Goal: Obtain resource: Download file/media

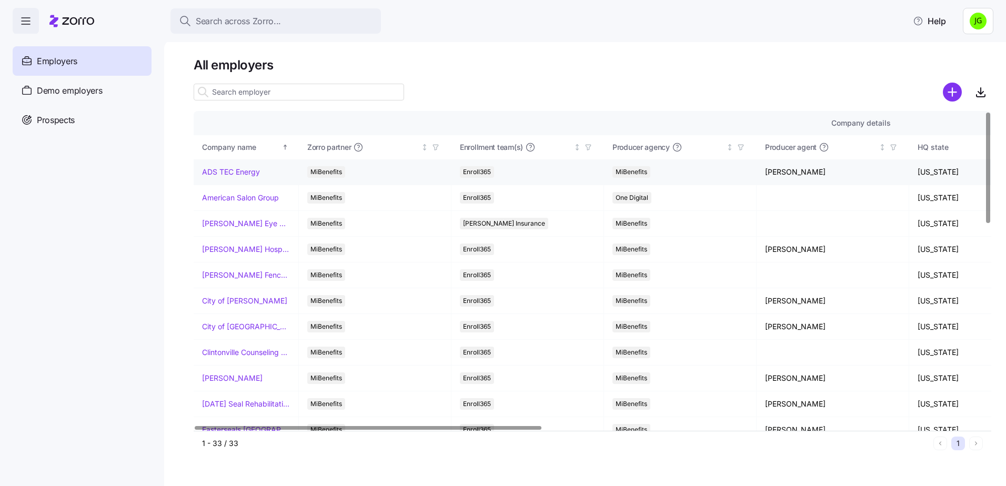
click at [226, 172] on link "ADS TEC Energy" at bounding box center [231, 172] width 58 height 11
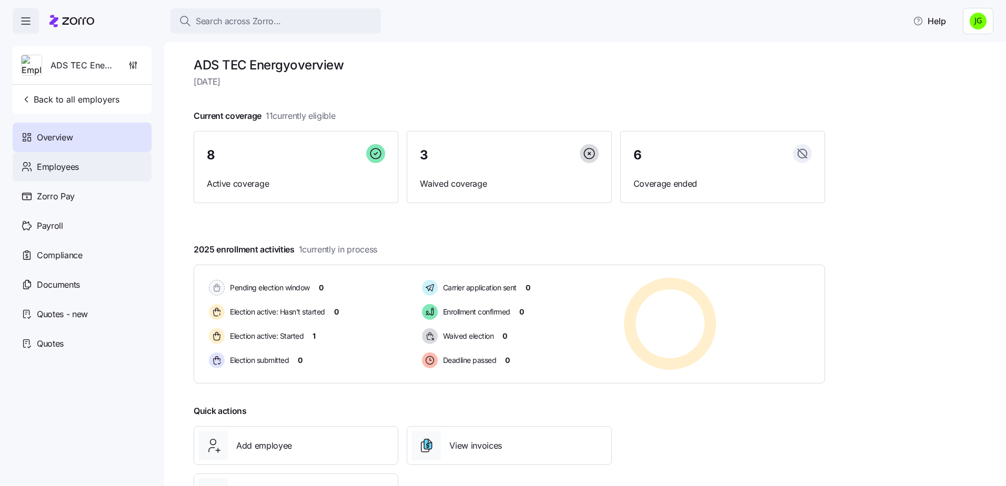
click at [64, 172] on span "Employees" at bounding box center [58, 167] width 42 height 13
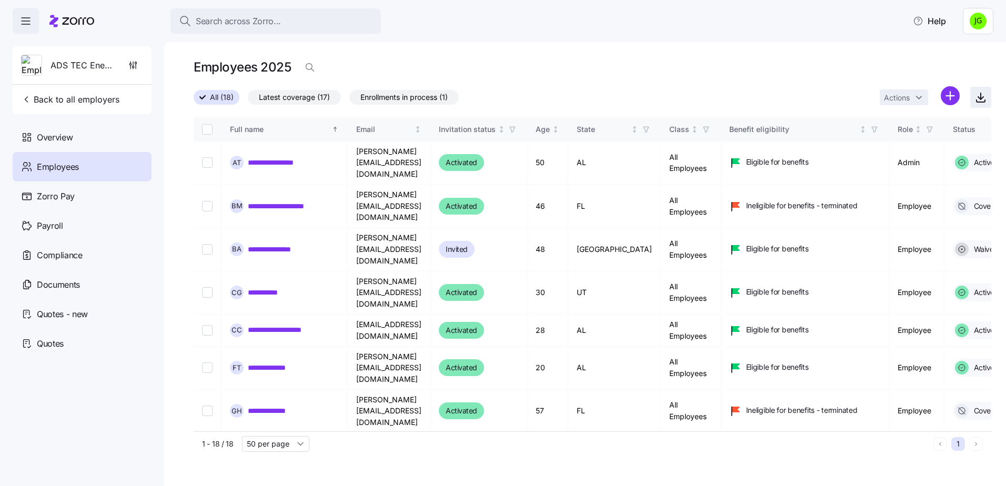
click at [978, 97] on icon "button" at bounding box center [981, 97] width 13 height 13
click at [663, 64] on div "Employees 2025" at bounding box center [593, 67] width 798 height 21
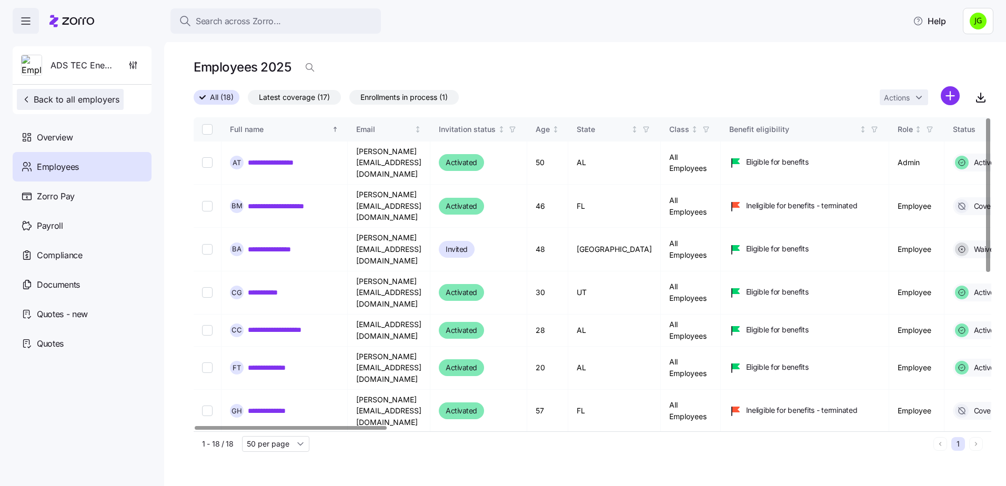
click at [77, 98] on span "Back to all employers" at bounding box center [70, 99] width 98 height 13
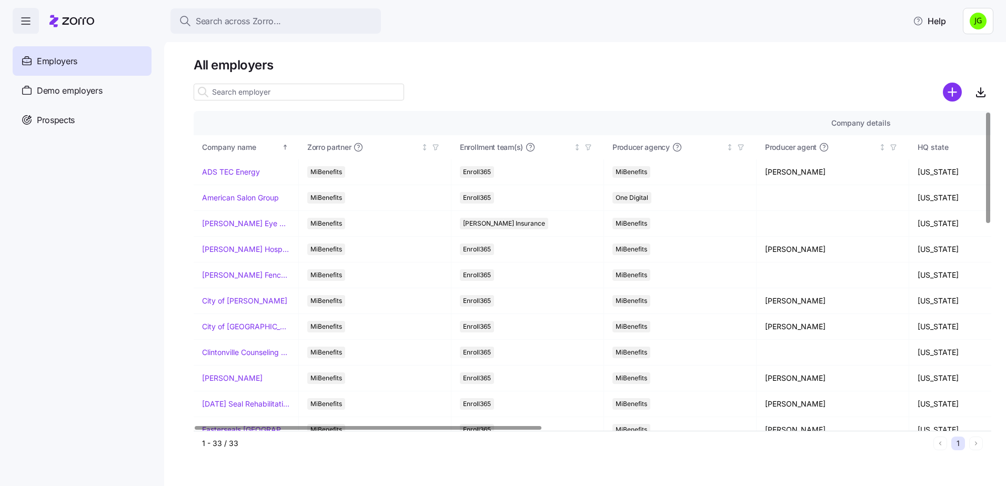
click at [393, 426] on div at bounding box center [368, 428] width 347 height 4
click at [242, 252] on link "[PERSON_NAME] Hospitality" at bounding box center [246, 249] width 88 height 11
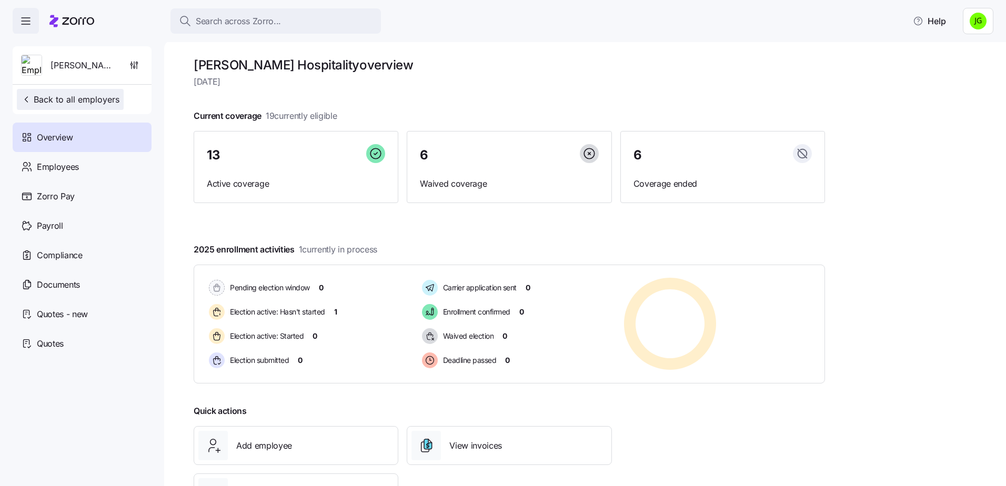
click at [96, 99] on span "Back to all employers" at bounding box center [70, 99] width 98 height 13
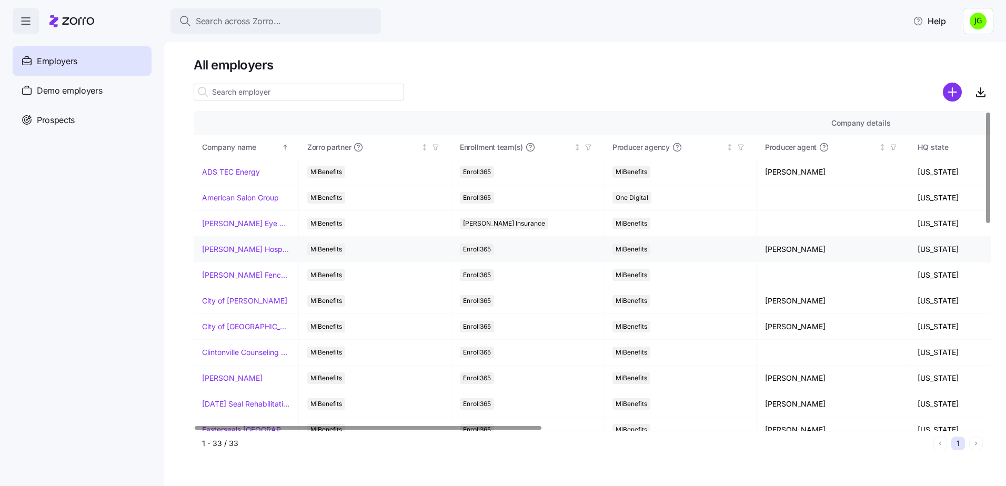
click at [236, 248] on link "[PERSON_NAME] Hospitality" at bounding box center [246, 249] width 88 height 11
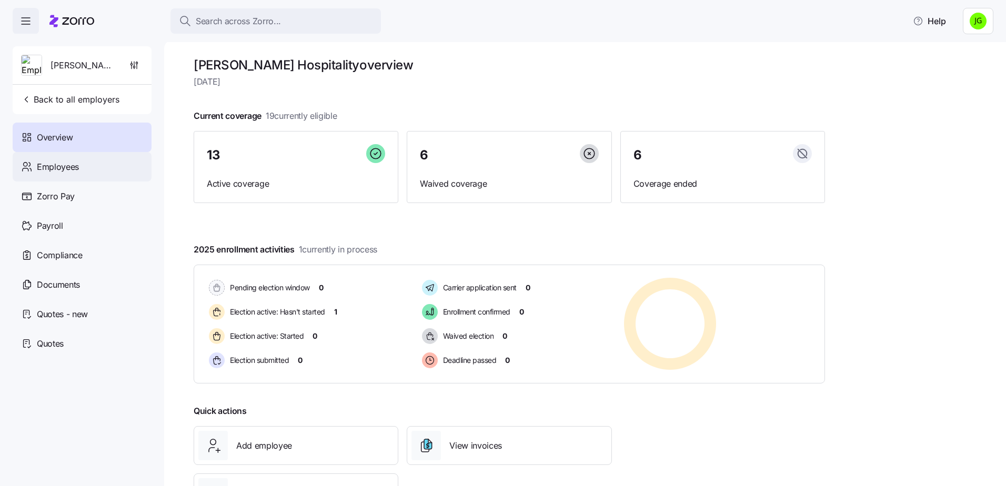
click at [32, 167] on icon at bounding box center [27, 167] width 12 height 13
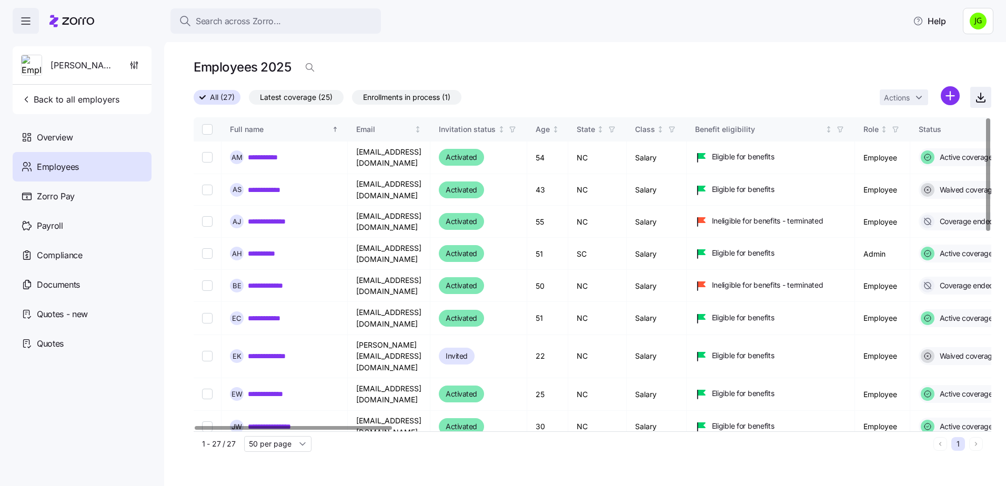
click at [984, 96] on icon "button" at bounding box center [981, 97] width 13 height 13
click at [75, 95] on span "Back to all employers" at bounding box center [70, 99] width 98 height 13
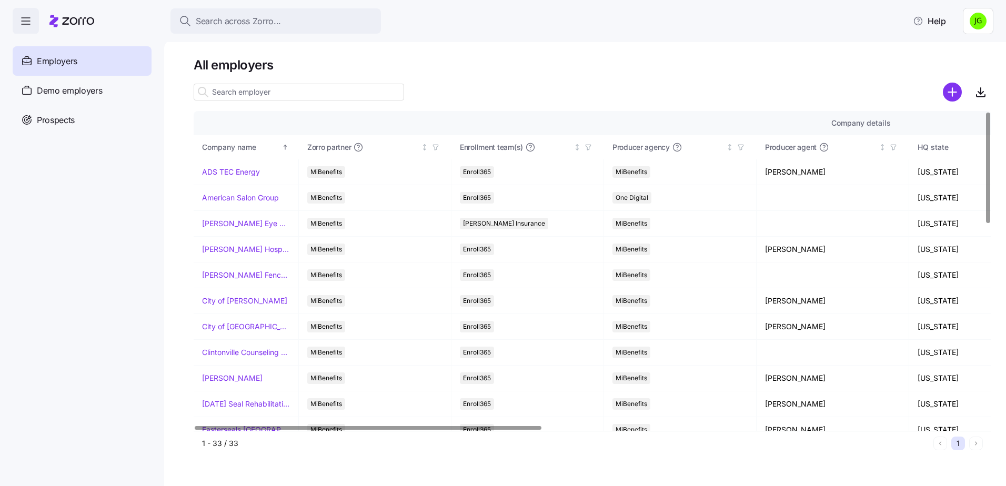
click at [302, 426] on div at bounding box center [368, 428] width 347 height 4
click at [231, 277] on link "[PERSON_NAME] Fence Company" at bounding box center [246, 275] width 88 height 11
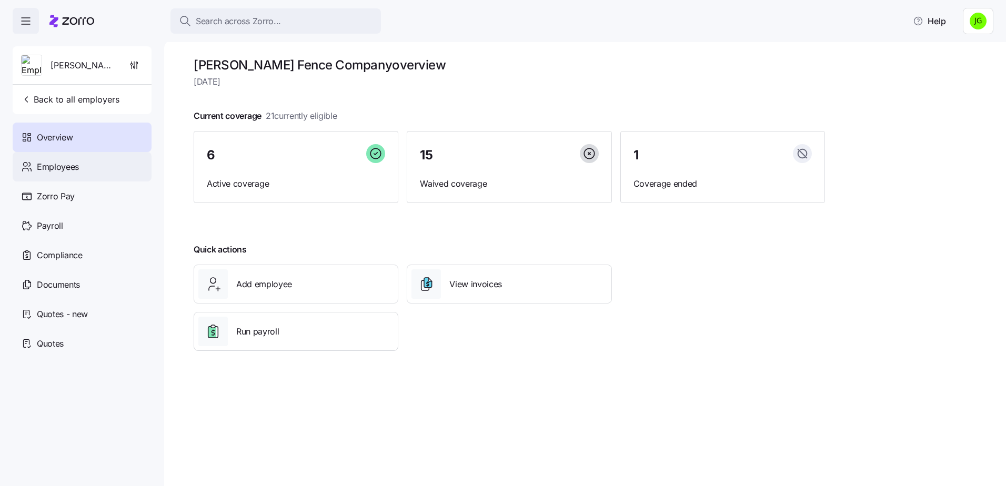
click at [41, 162] on span "Employees" at bounding box center [58, 167] width 42 height 13
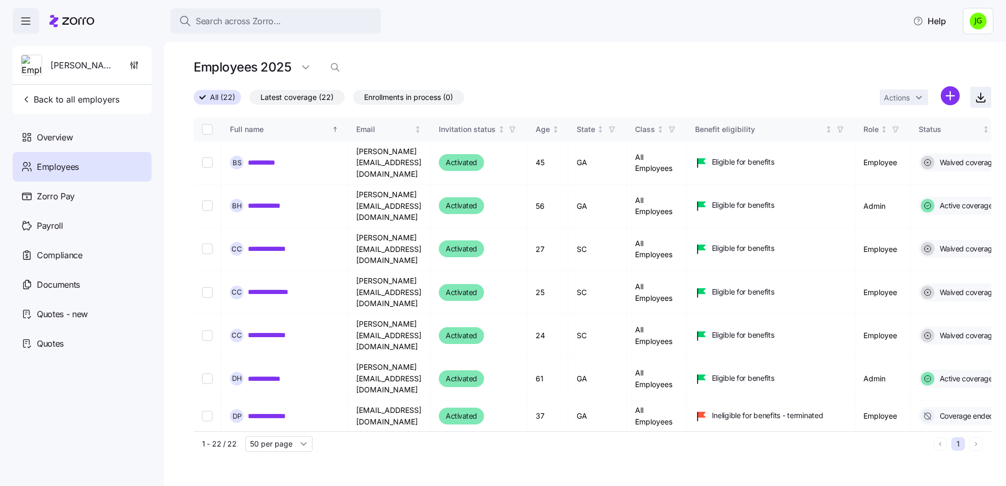
click at [981, 94] on icon "button" at bounding box center [981, 96] width 0 height 6
click at [56, 101] on span "Back to all employers" at bounding box center [70, 99] width 98 height 13
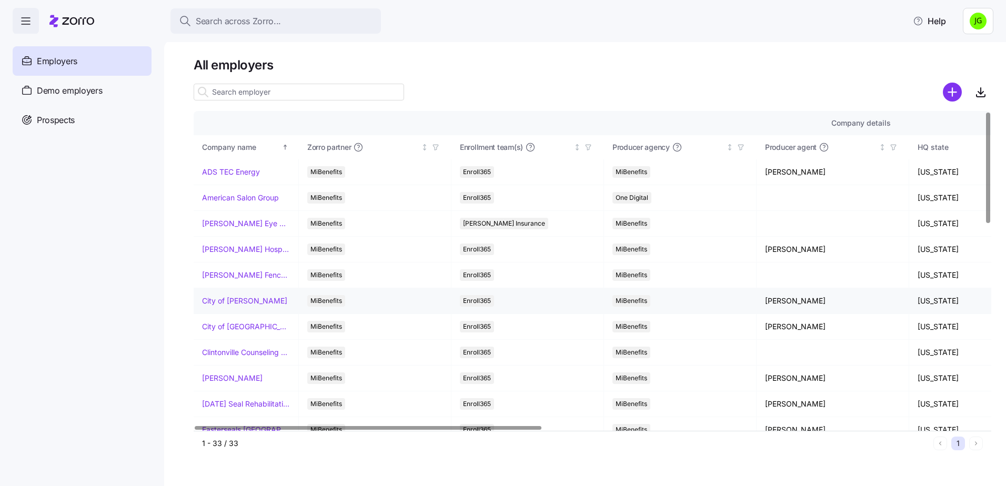
click at [229, 303] on link "City of [PERSON_NAME]" at bounding box center [244, 301] width 85 height 11
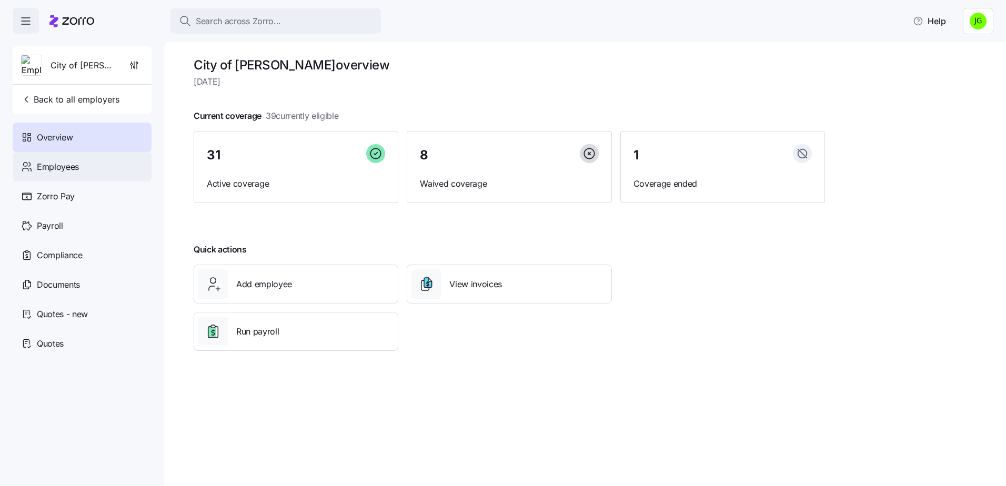
click at [75, 162] on span "Employees" at bounding box center [58, 167] width 42 height 13
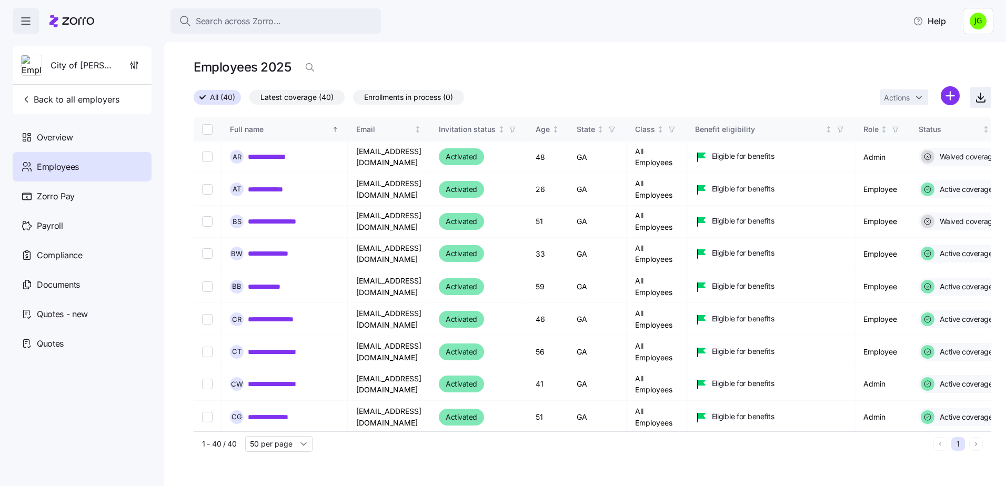
click at [981, 94] on icon "button" at bounding box center [981, 96] width 0 height 6
click at [627, 37] on div "Search across Zorro... Help" at bounding box center [503, 21] width 1006 height 42
click at [67, 94] on span "Back to all employers" at bounding box center [70, 99] width 98 height 13
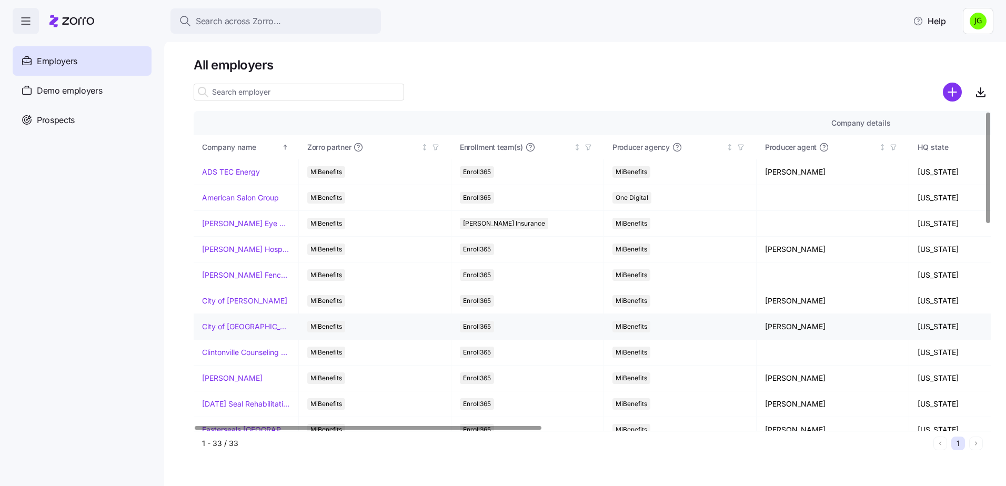
click at [231, 329] on link "City of [GEOGRAPHIC_DATA]" at bounding box center [246, 327] width 88 height 11
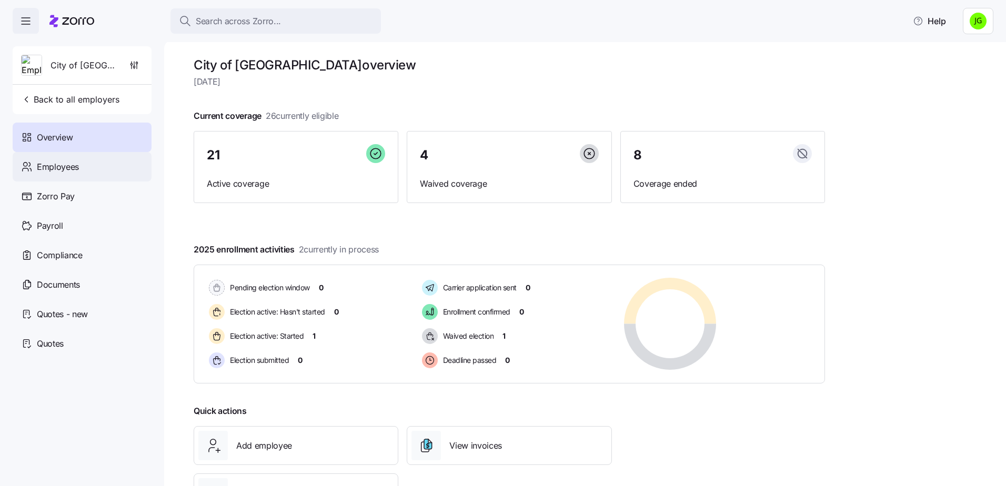
click at [55, 168] on span "Employees" at bounding box center [58, 167] width 42 height 13
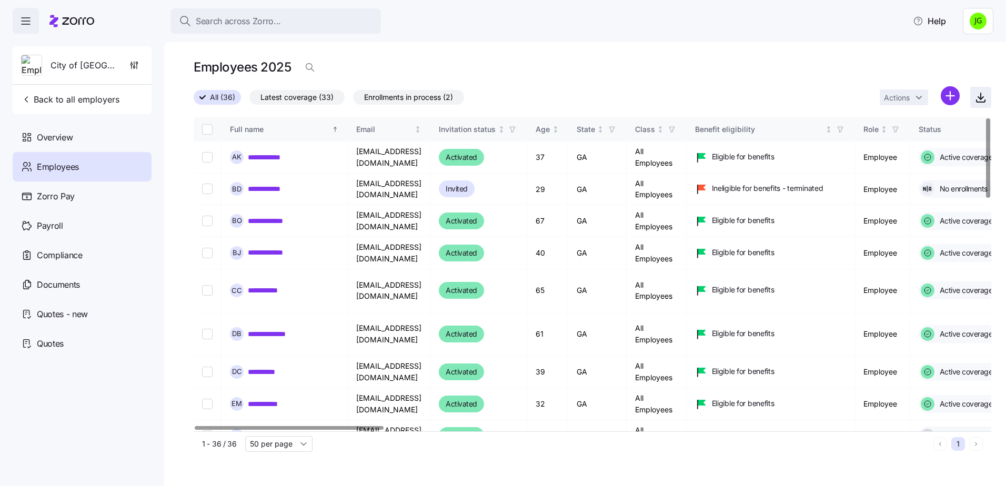
click at [983, 98] on icon "button" at bounding box center [981, 97] width 13 height 13
click at [50, 96] on span "Back to all employers" at bounding box center [70, 99] width 98 height 13
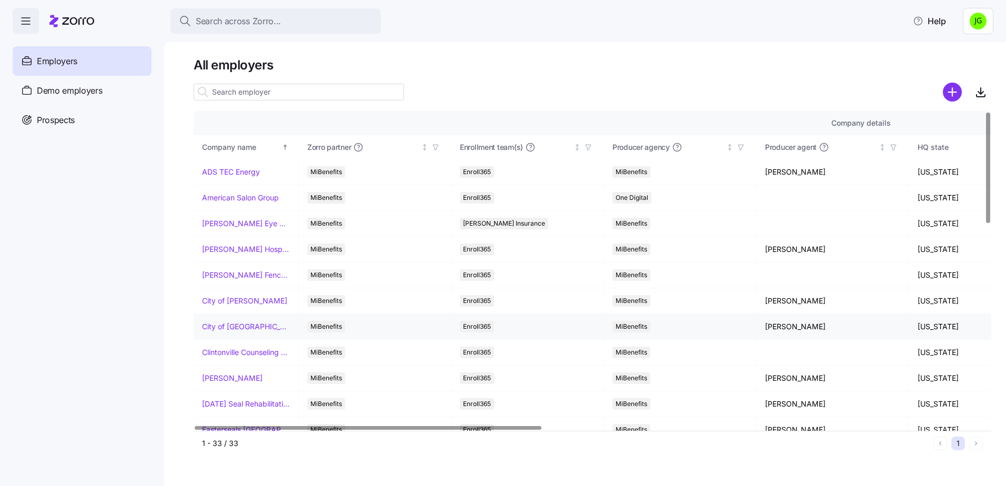
click at [235, 326] on link "City of [GEOGRAPHIC_DATA]" at bounding box center [246, 327] width 88 height 11
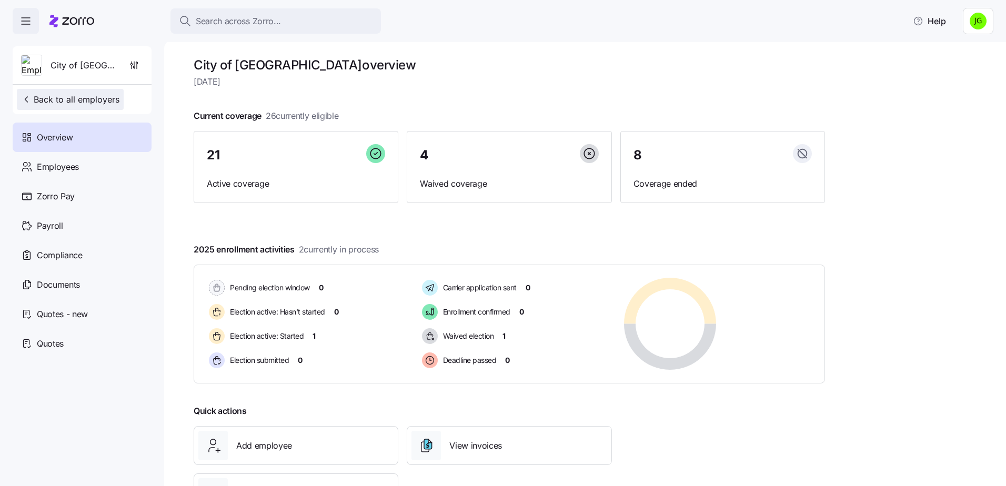
click at [70, 100] on span "Back to all employers" at bounding box center [70, 99] width 98 height 13
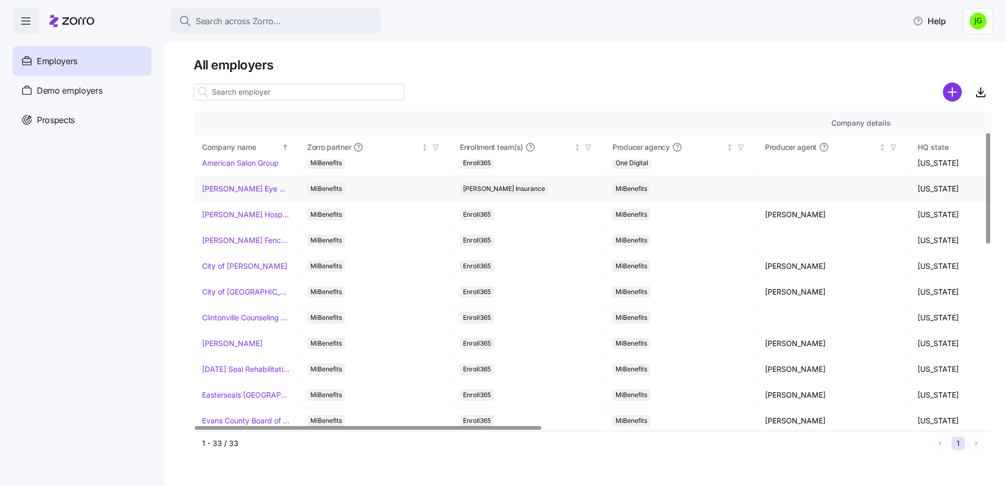
scroll to position [105, 0]
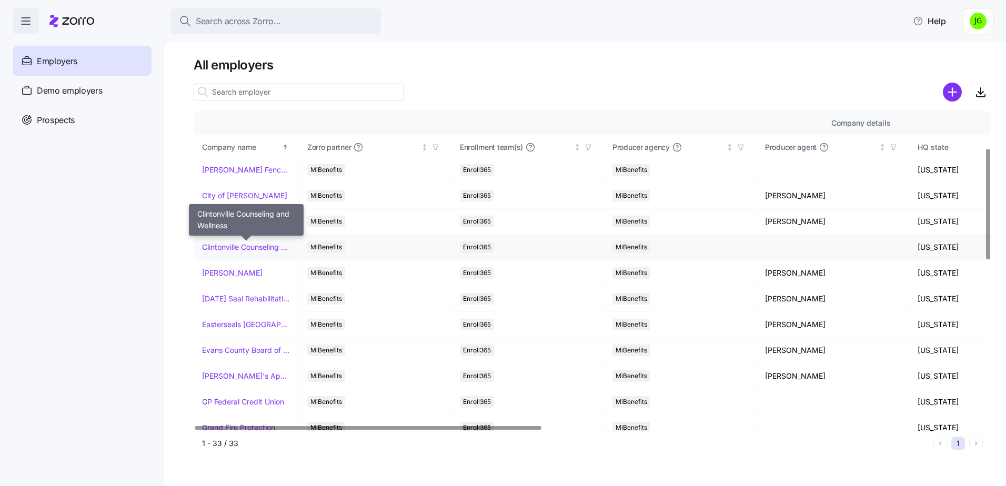
click at [258, 251] on link "Clintonville Counseling and Wellness" at bounding box center [246, 247] width 88 height 11
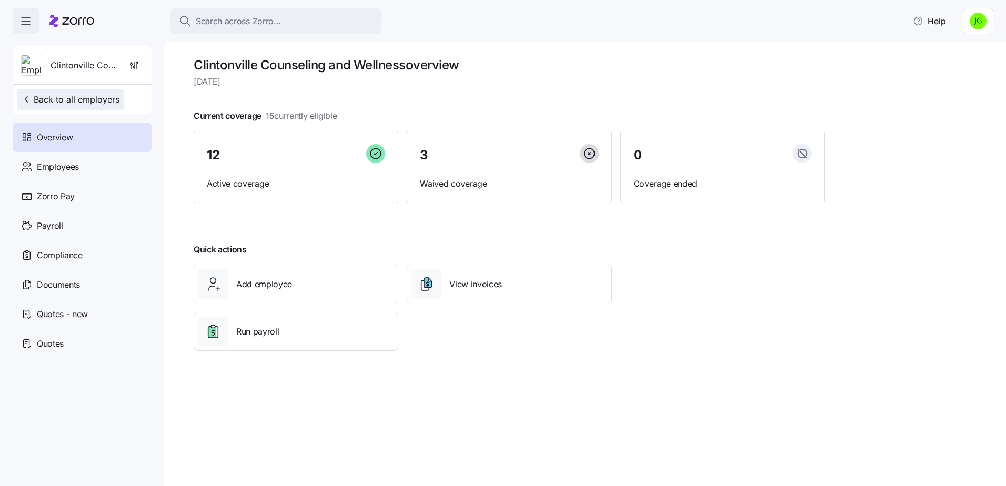
click at [49, 98] on span "Back to all employers" at bounding box center [70, 99] width 98 height 13
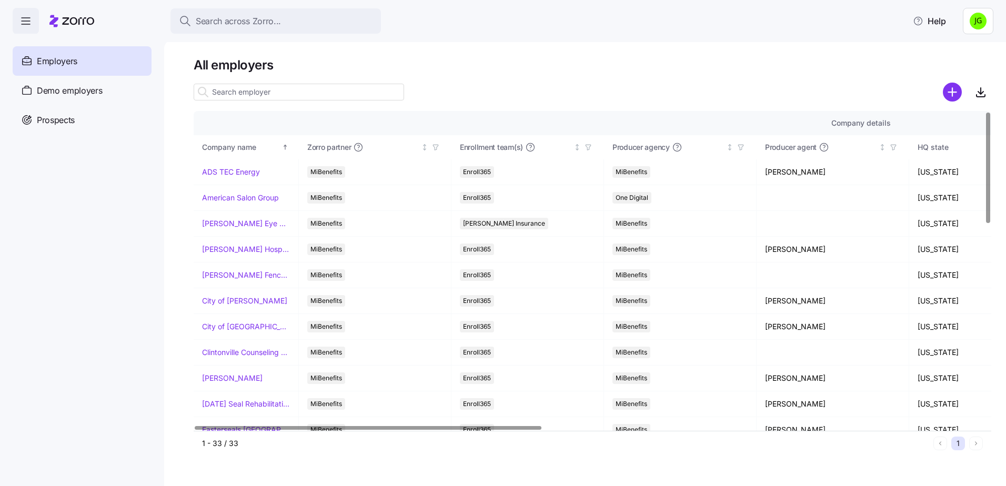
click at [305, 426] on div at bounding box center [368, 428] width 347 height 4
click at [221, 354] on link "Clintonville Counseling and Wellness" at bounding box center [246, 352] width 88 height 11
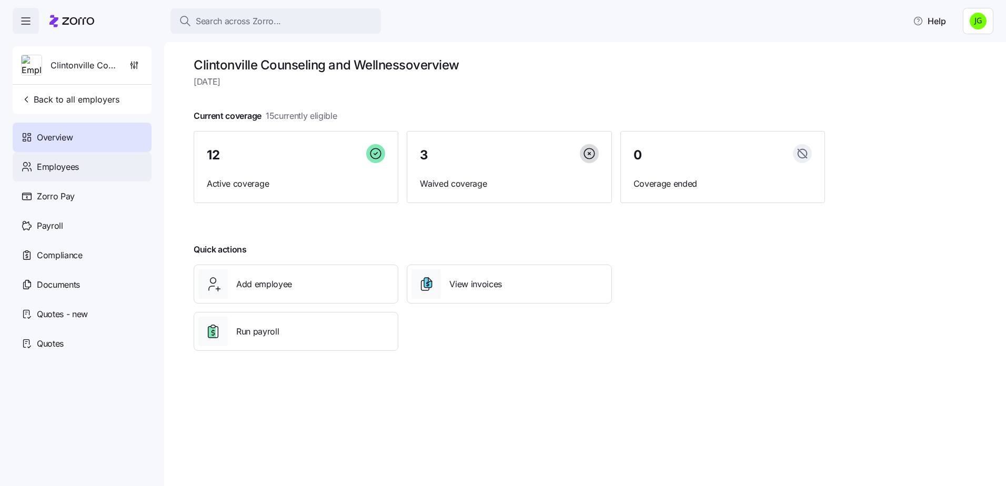
click at [57, 172] on span "Employees" at bounding box center [58, 167] width 42 height 13
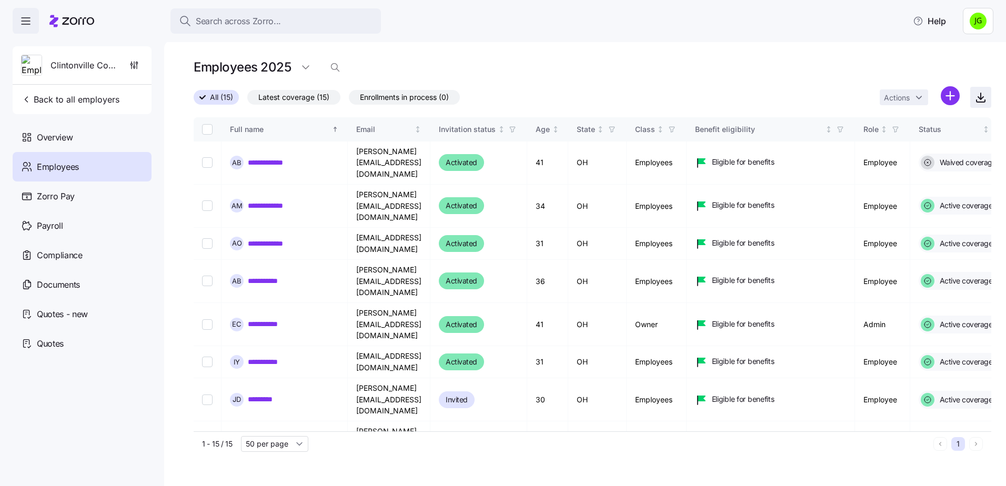
click at [983, 99] on icon "button" at bounding box center [981, 97] width 13 height 13
click at [86, 86] on div "Clintonville Counseling and Wellness Back to all employers" at bounding box center [82, 80] width 139 height 68
click at [85, 98] on span "Back to all employers" at bounding box center [70, 99] width 98 height 13
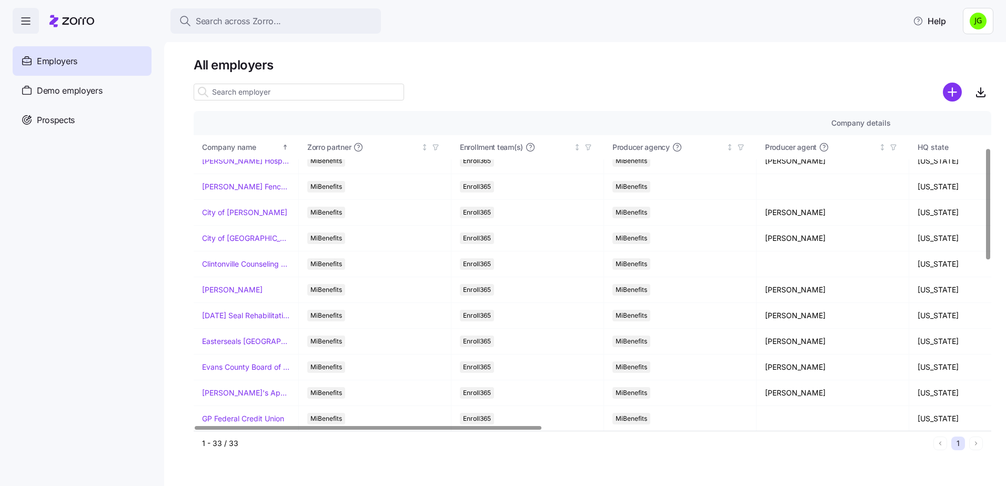
scroll to position [105, 0]
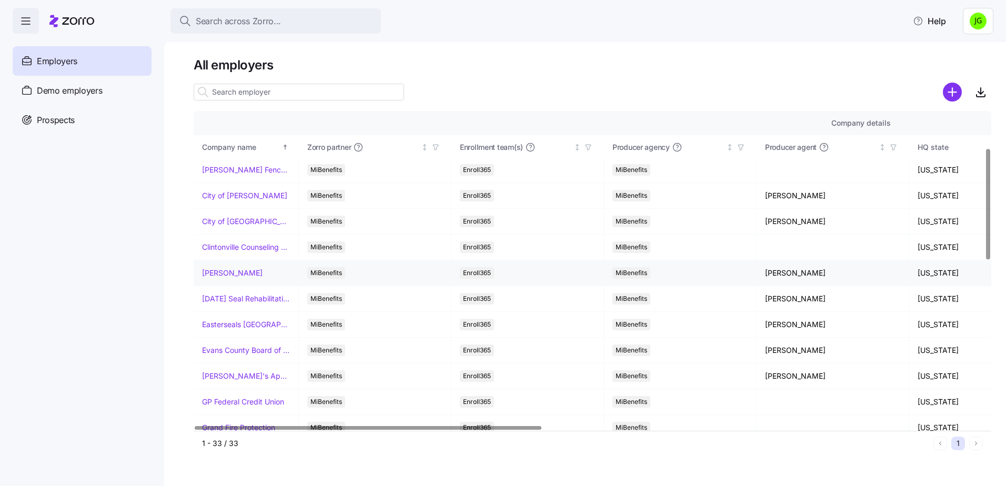
click at [247, 275] on link "[PERSON_NAME]" at bounding box center [232, 273] width 61 height 11
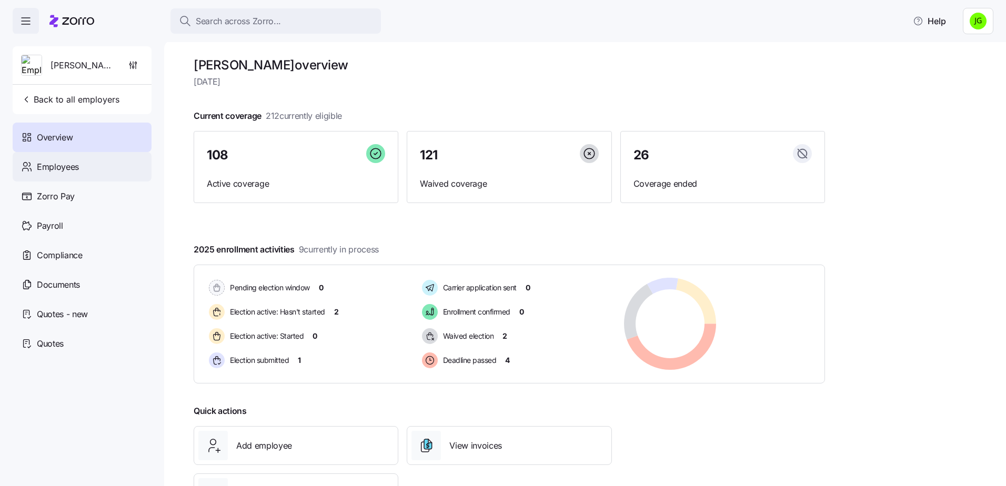
click at [84, 171] on div "Employees" at bounding box center [82, 166] width 139 height 29
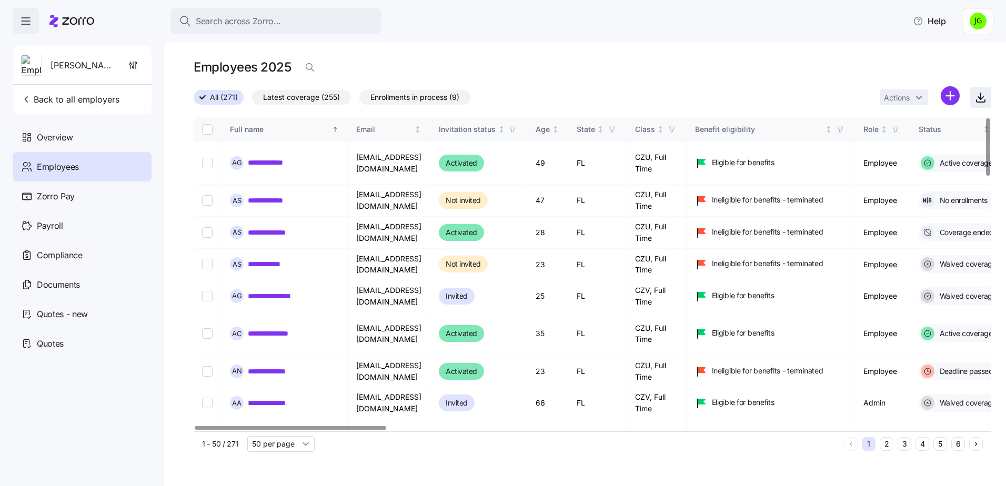
click at [988, 95] on span "button" at bounding box center [981, 97] width 20 height 20
click at [56, 103] on span "Back to all employers" at bounding box center [70, 99] width 98 height 13
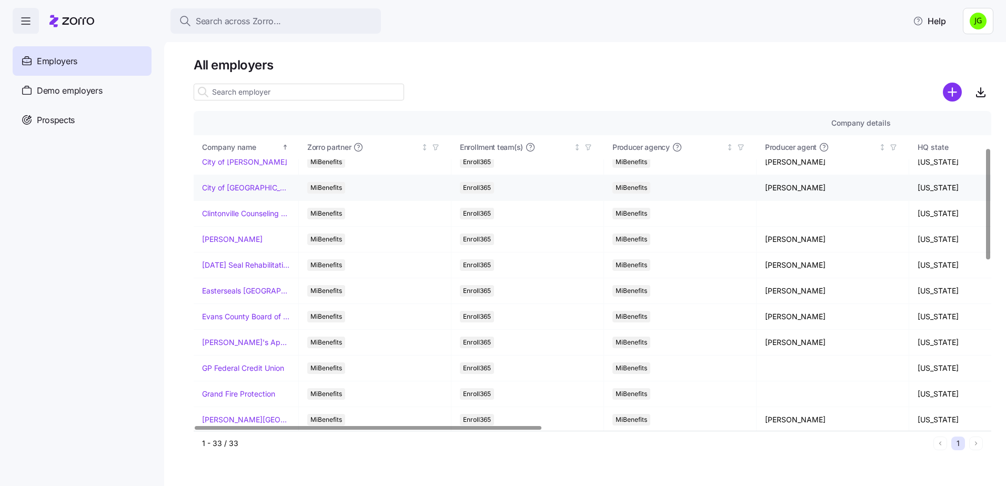
scroll to position [158, 0]
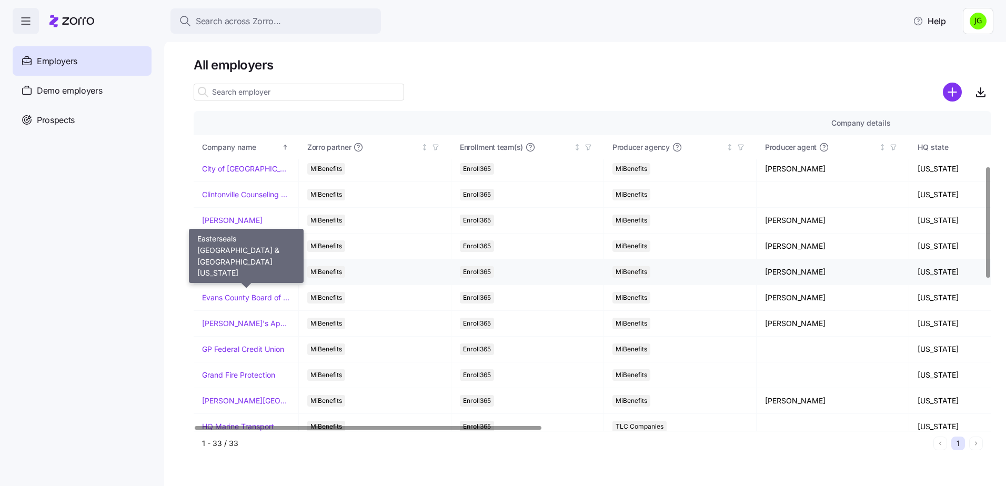
click at [260, 272] on link "Easterseals [GEOGRAPHIC_DATA] & [GEOGRAPHIC_DATA][US_STATE]" at bounding box center [246, 272] width 88 height 11
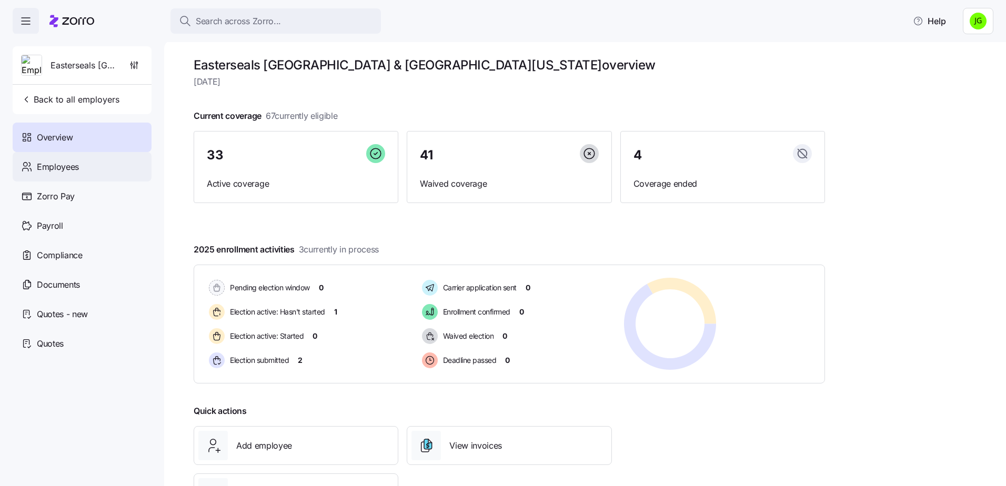
click at [54, 170] on span "Employees" at bounding box center [58, 167] width 42 height 13
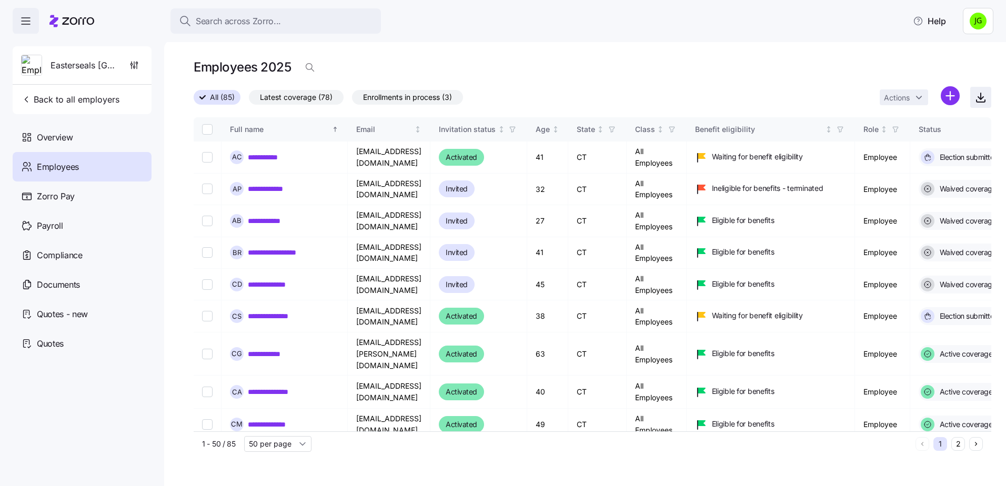
click at [978, 95] on icon "button" at bounding box center [981, 97] width 13 height 13
click at [68, 104] on span "Back to all employers" at bounding box center [70, 99] width 98 height 13
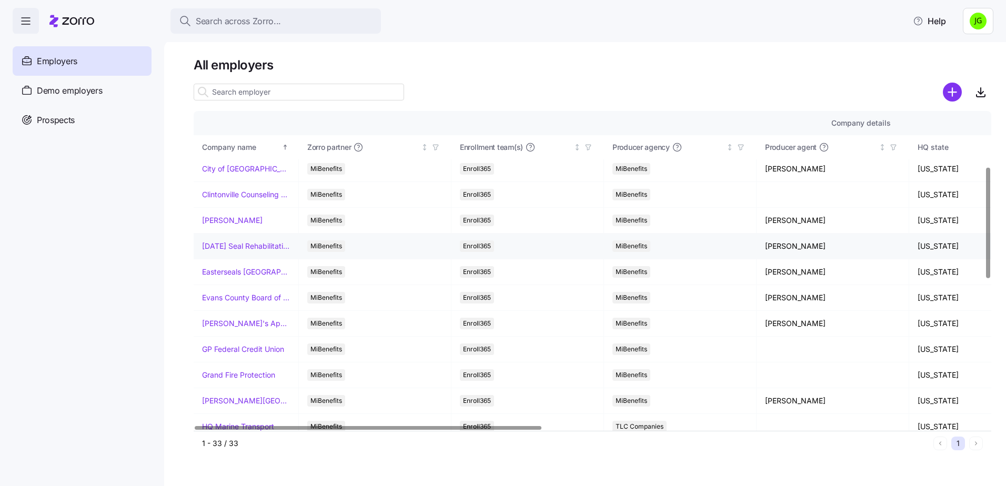
scroll to position [211, 0]
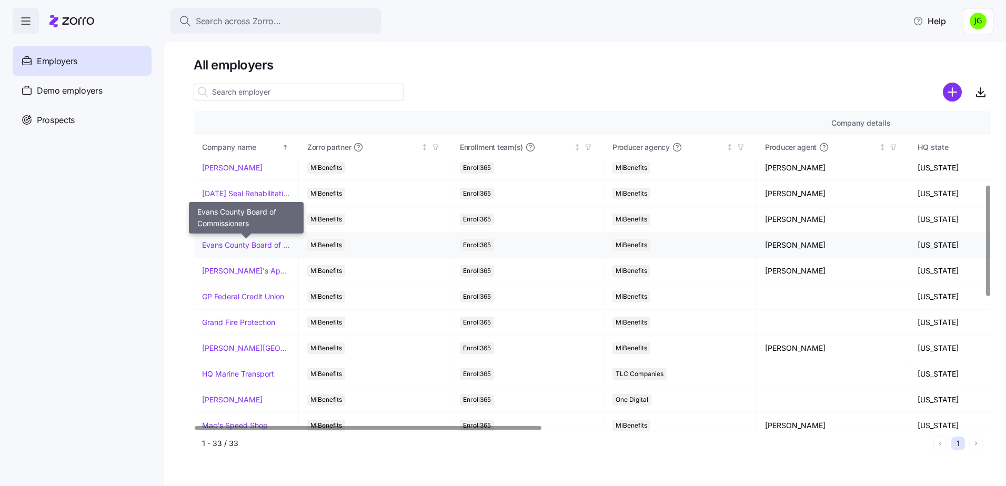
click at [235, 242] on link "Evans County Board of Commissioners" at bounding box center [246, 245] width 88 height 11
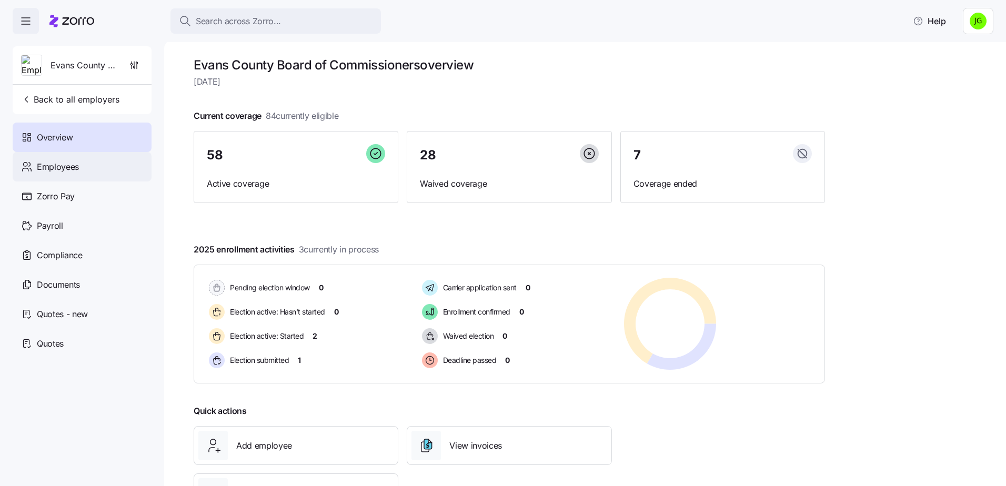
click at [67, 168] on span "Employees" at bounding box center [58, 167] width 42 height 13
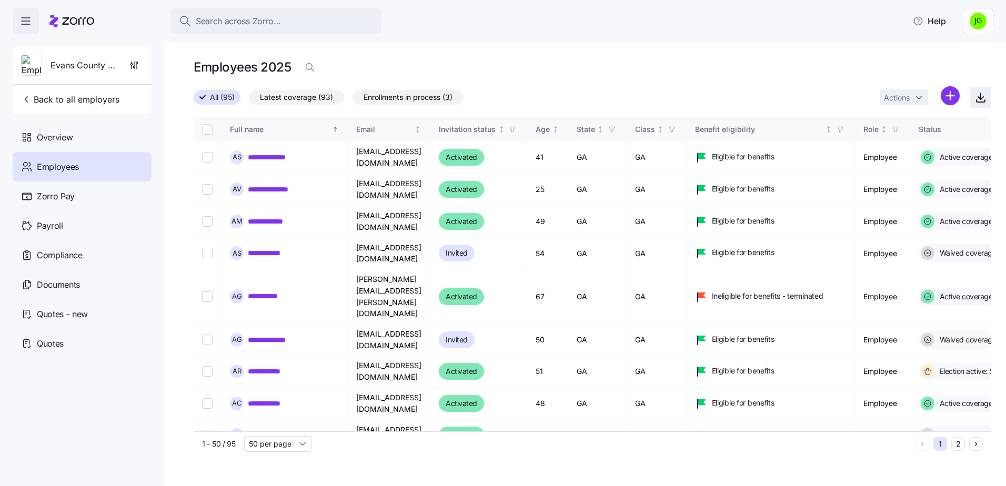
click at [980, 99] on icon "button" at bounding box center [981, 97] width 13 height 13
click at [69, 95] on span "Back to all employers" at bounding box center [70, 99] width 98 height 13
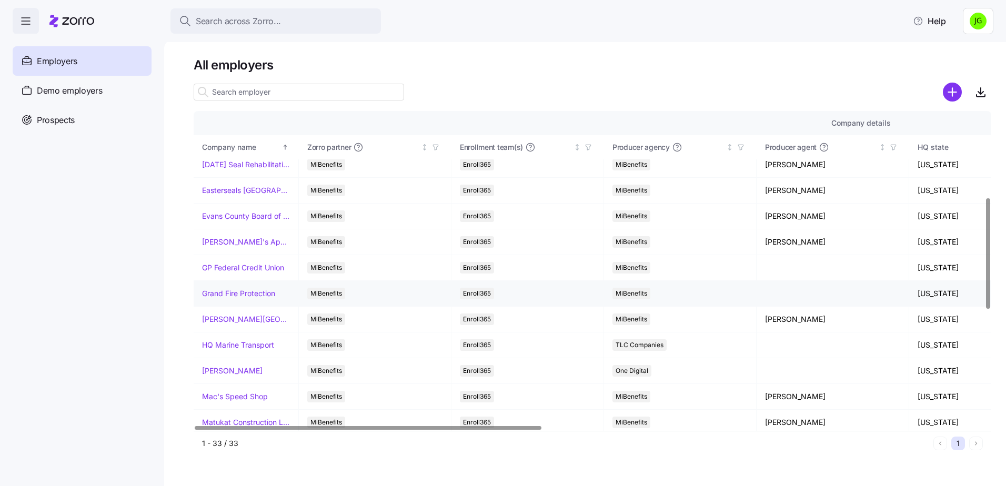
scroll to position [263, 0]
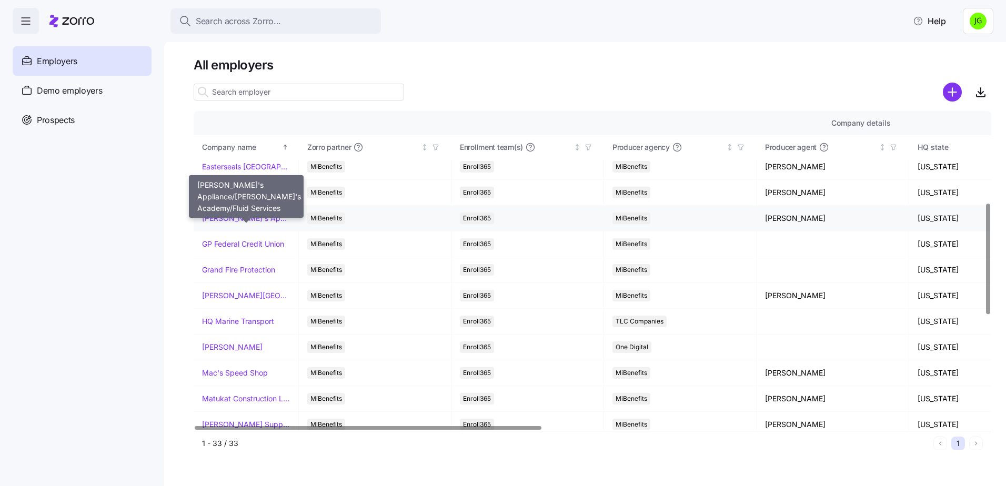
click at [242, 222] on link "[PERSON_NAME]'s Appliance/[PERSON_NAME]'s Academy/Fluid Services" at bounding box center [246, 218] width 88 height 11
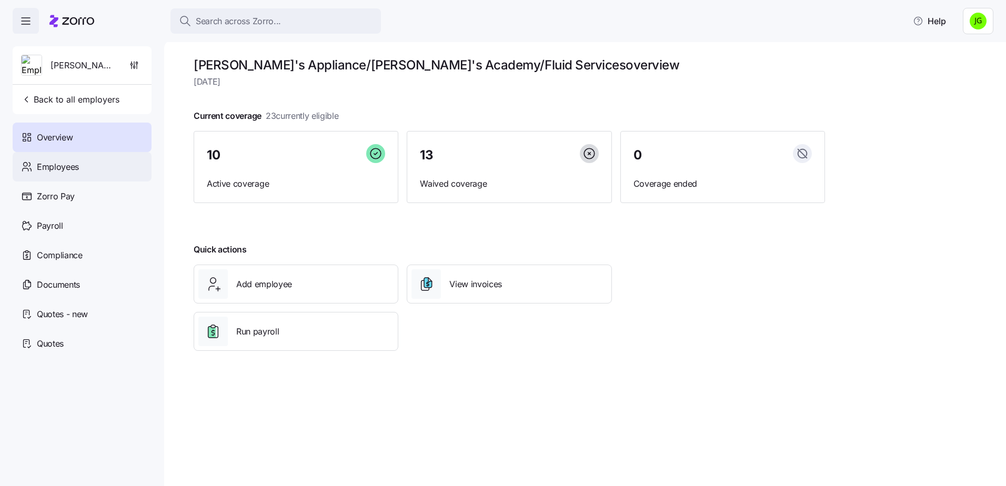
click at [48, 172] on span "Employees" at bounding box center [58, 167] width 42 height 13
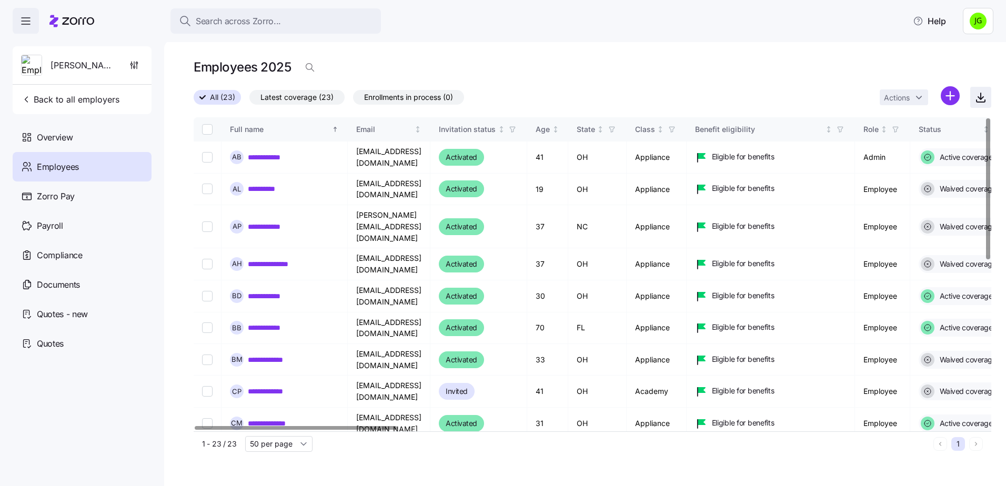
click at [981, 95] on icon "button" at bounding box center [981, 96] width 0 height 6
click at [59, 99] on span "Back to all employers" at bounding box center [70, 99] width 98 height 13
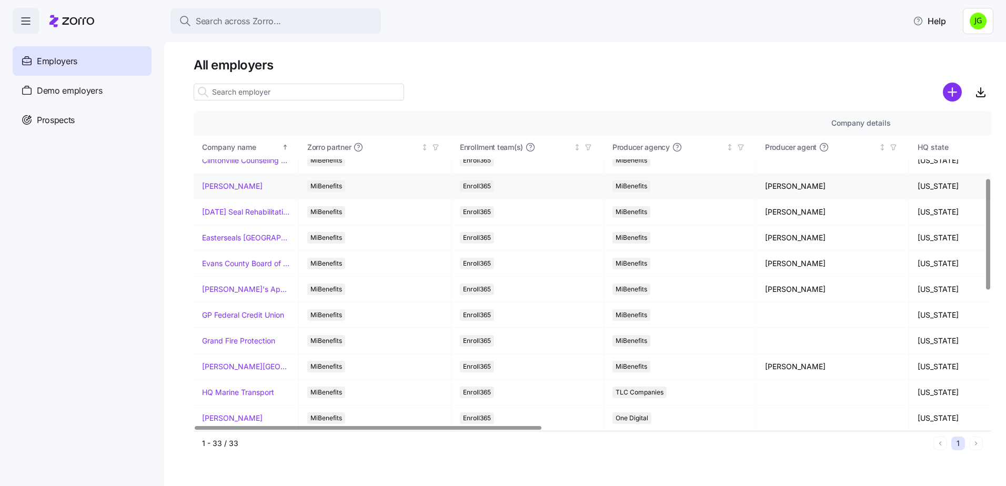
scroll to position [211, 0]
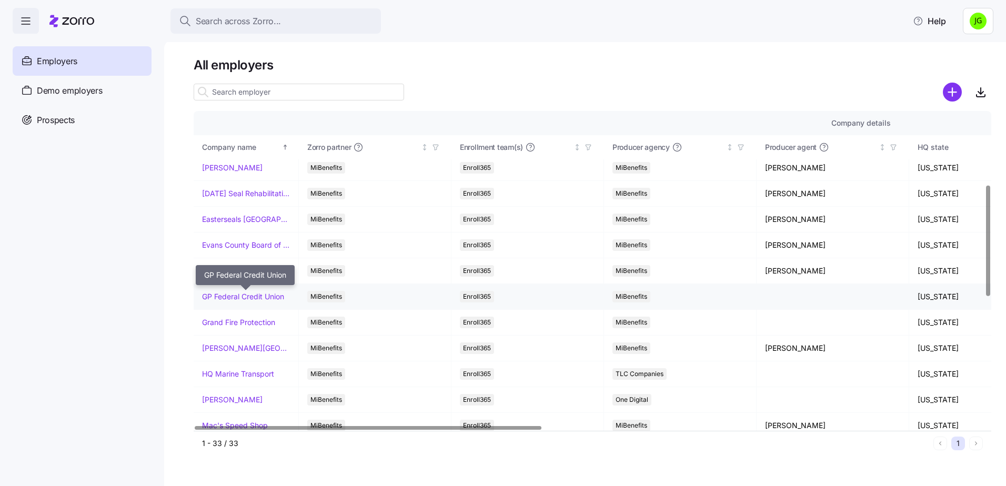
click at [255, 297] on link "GP Federal Credit Union" at bounding box center [243, 297] width 82 height 11
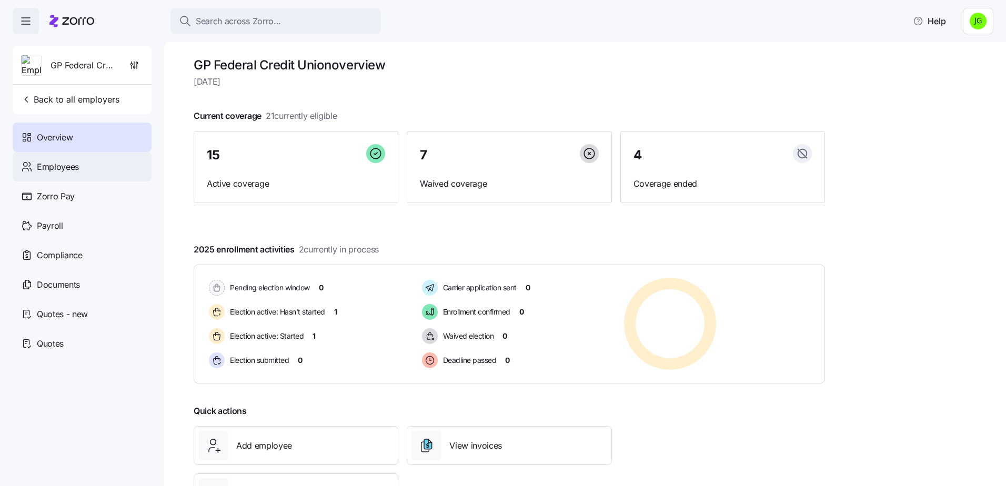
click at [73, 167] on span "Employees" at bounding box center [58, 167] width 42 height 13
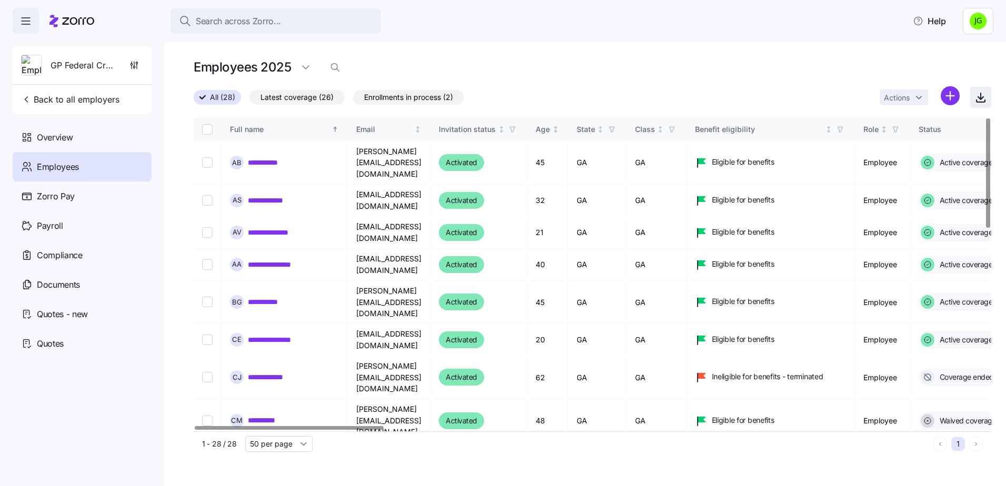
click at [980, 99] on icon "button" at bounding box center [981, 97] width 13 height 13
click at [63, 96] on span "Back to all employers" at bounding box center [70, 99] width 98 height 13
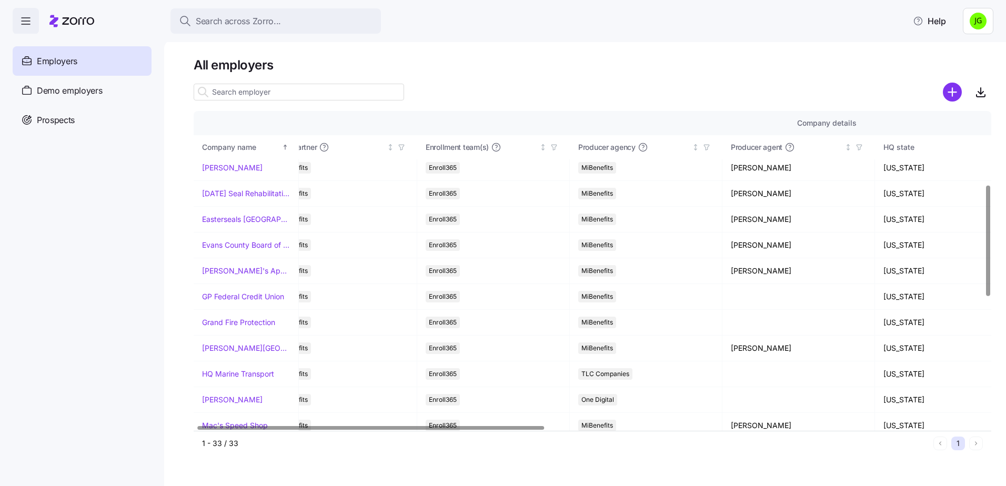
scroll to position [211, 0]
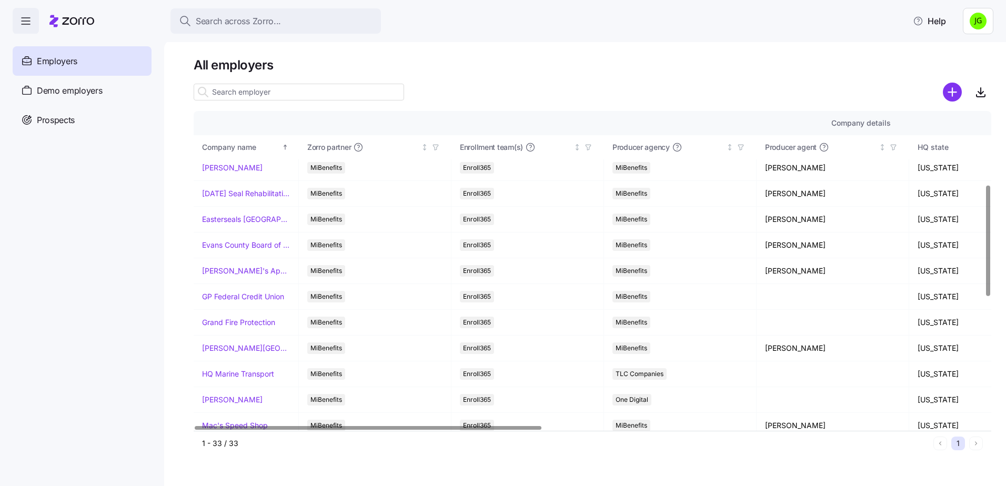
click at [237, 426] on div at bounding box center [368, 428] width 347 height 4
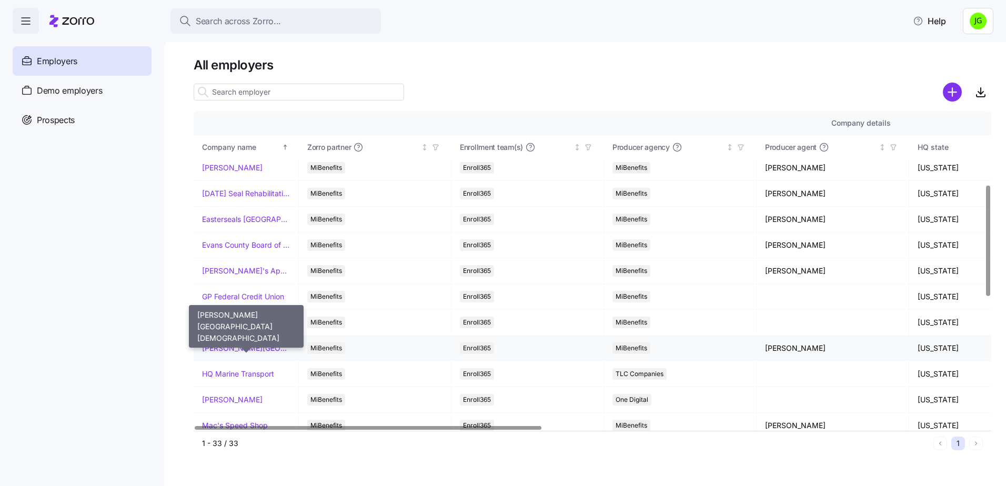
click at [221, 346] on link "[PERSON_NAME][GEOGRAPHIC_DATA][DEMOGRAPHIC_DATA]" at bounding box center [246, 348] width 88 height 11
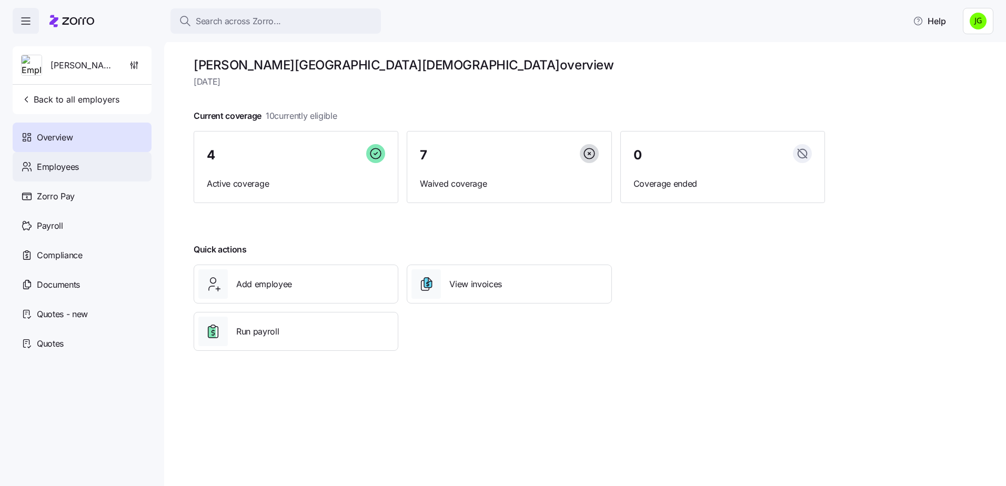
click at [60, 165] on span "Employees" at bounding box center [58, 167] width 42 height 13
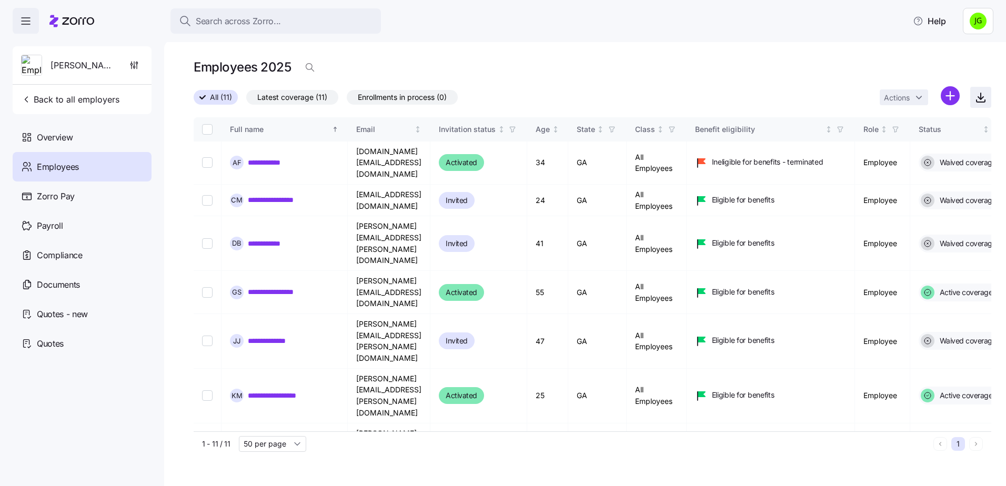
click at [983, 98] on icon "button" at bounding box center [980, 98] width 5 height 3
click at [71, 97] on span "Back to all employers" at bounding box center [70, 99] width 98 height 13
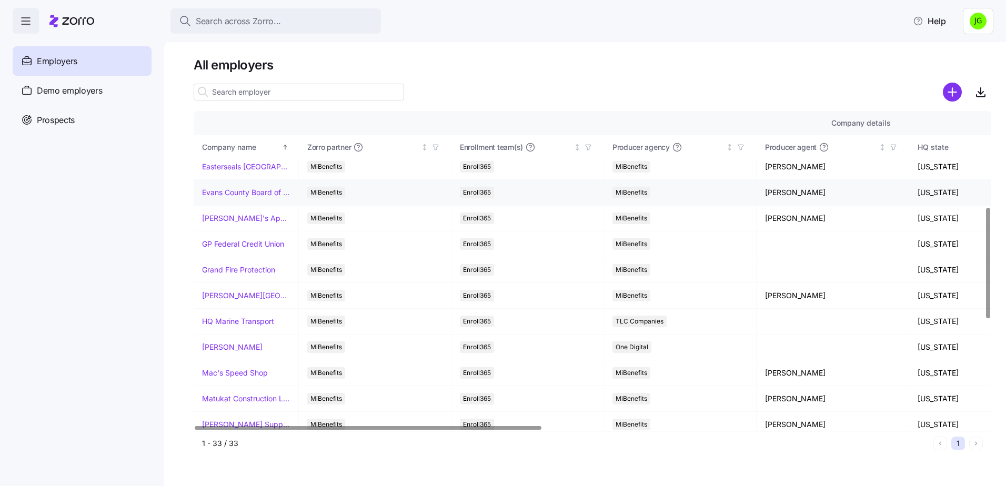
scroll to position [316, 0]
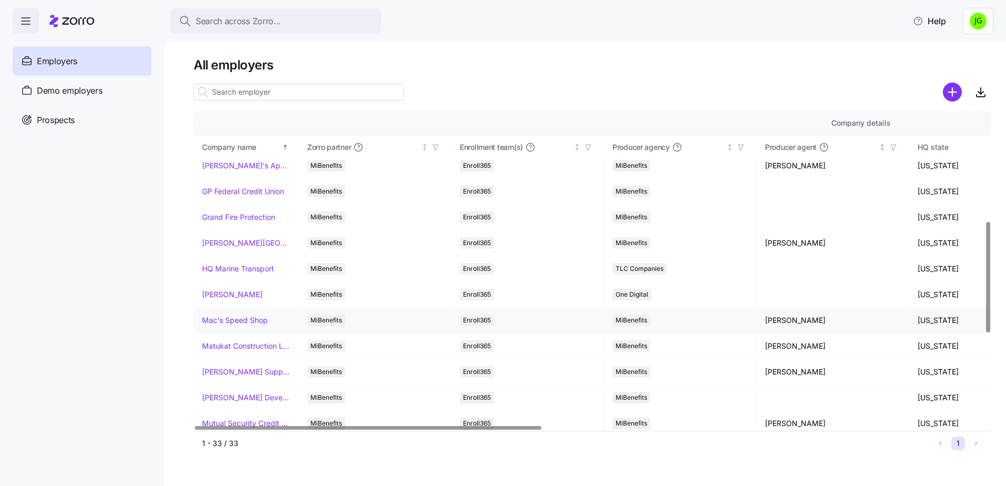
click at [255, 322] on link "Mac's Speed Shop" at bounding box center [235, 320] width 66 height 11
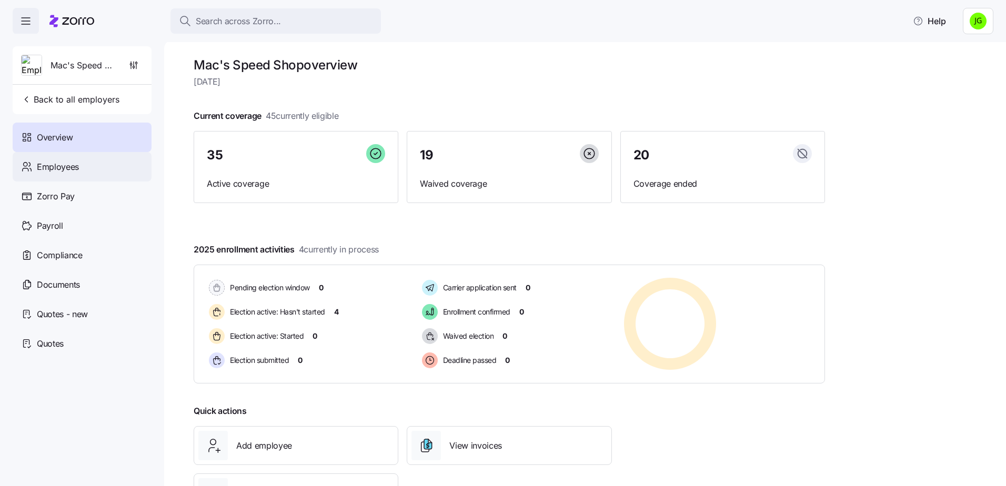
click at [59, 172] on span "Employees" at bounding box center [58, 167] width 42 height 13
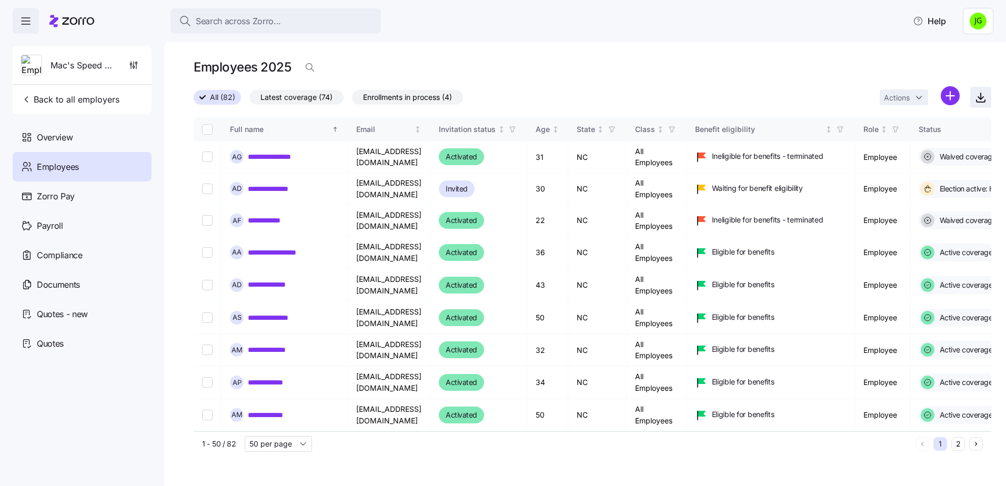
click at [976, 96] on icon "button" at bounding box center [981, 97] width 13 height 13
click at [83, 88] on div "Mac's Speed Shop Back to all employers" at bounding box center [82, 80] width 139 height 68
drag, startPoint x: 82, startPoint y: 101, endPoint x: 99, endPoint y: 102, distance: 16.9
click at [83, 101] on span "Back to all employers" at bounding box center [70, 99] width 98 height 13
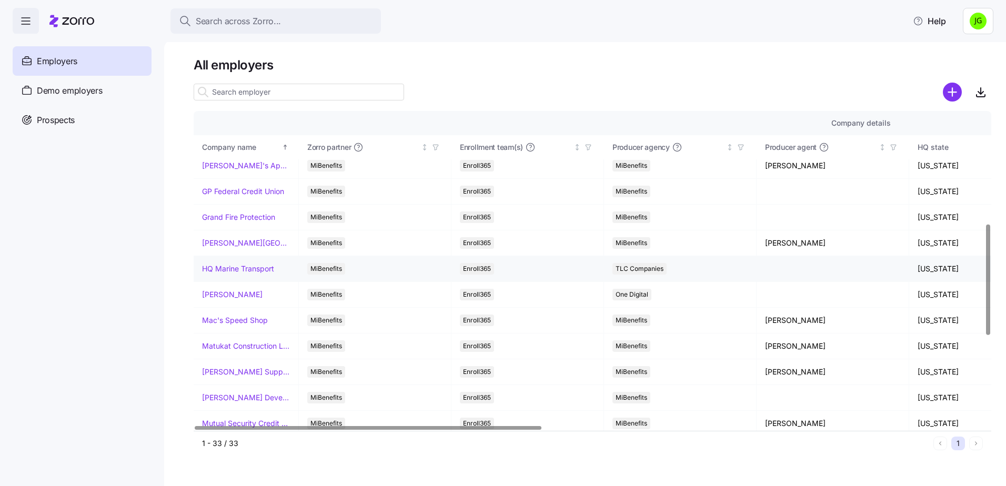
scroll to position [368, 0]
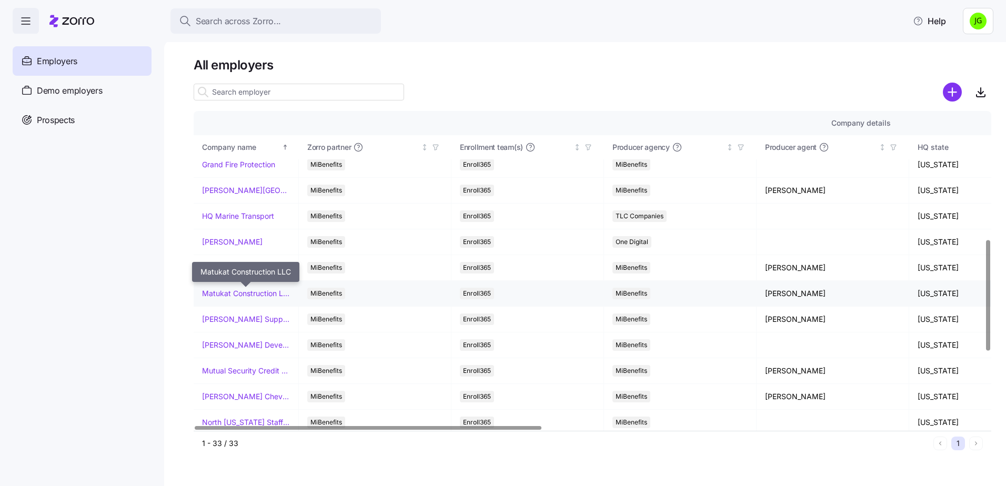
click at [261, 292] on link "Matukat Construction LLC" at bounding box center [246, 293] width 88 height 11
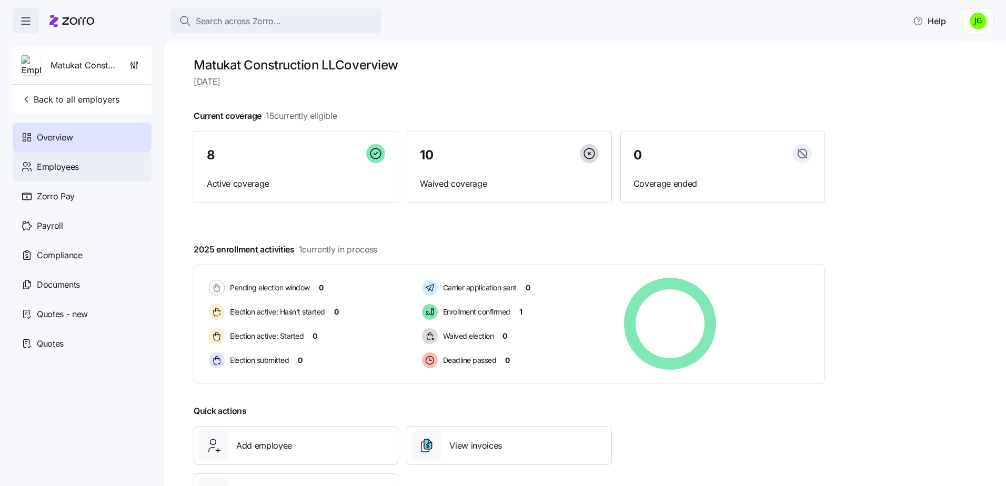
click at [56, 171] on span "Employees" at bounding box center [58, 167] width 42 height 13
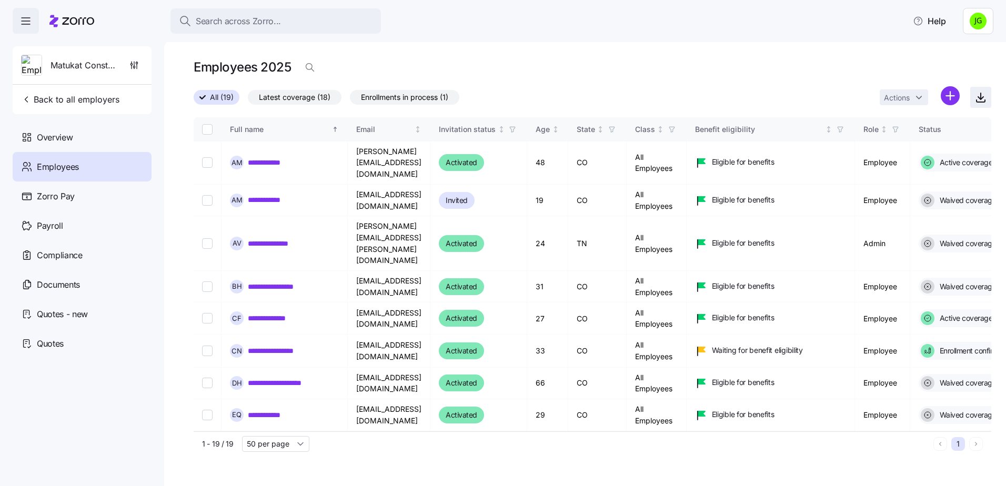
click at [983, 92] on icon "button" at bounding box center [981, 97] width 13 height 13
click at [79, 96] on span "Back to all employers" at bounding box center [70, 99] width 98 height 13
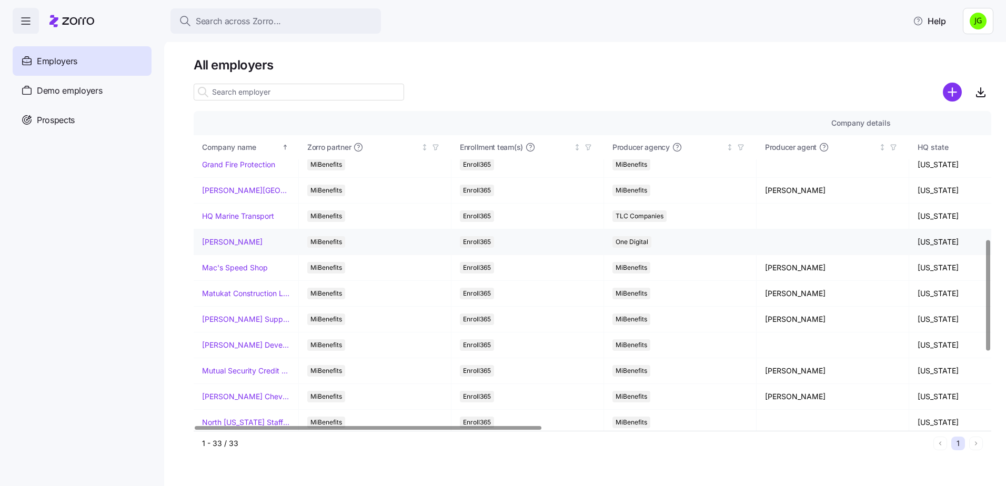
scroll to position [421, 0]
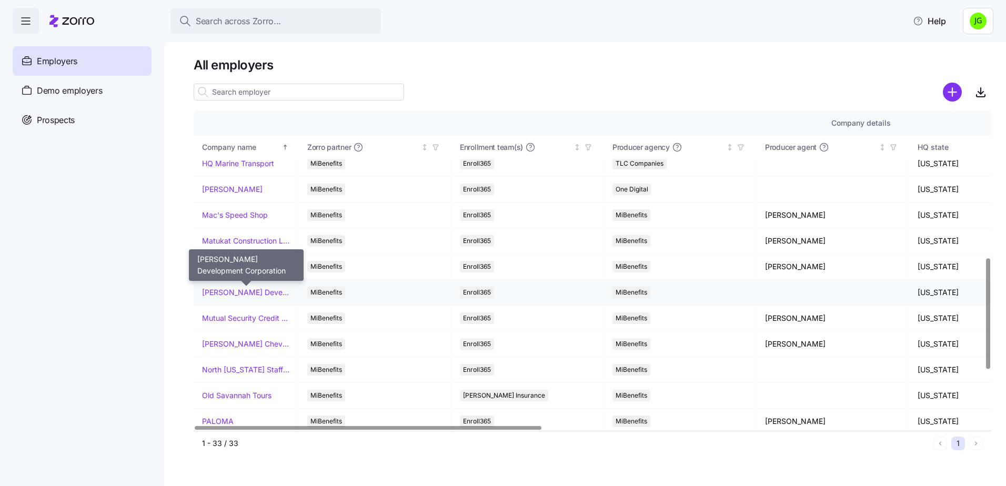
click at [223, 295] on link "[PERSON_NAME] Development Corporation" at bounding box center [246, 292] width 88 height 11
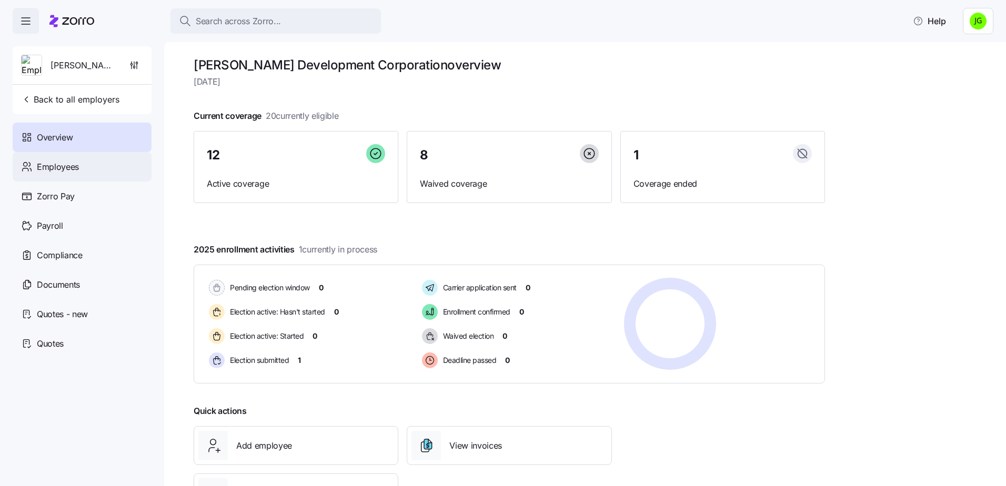
click at [70, 165] on span "Employees" at bounding box center [58, 167] width 42 height 13
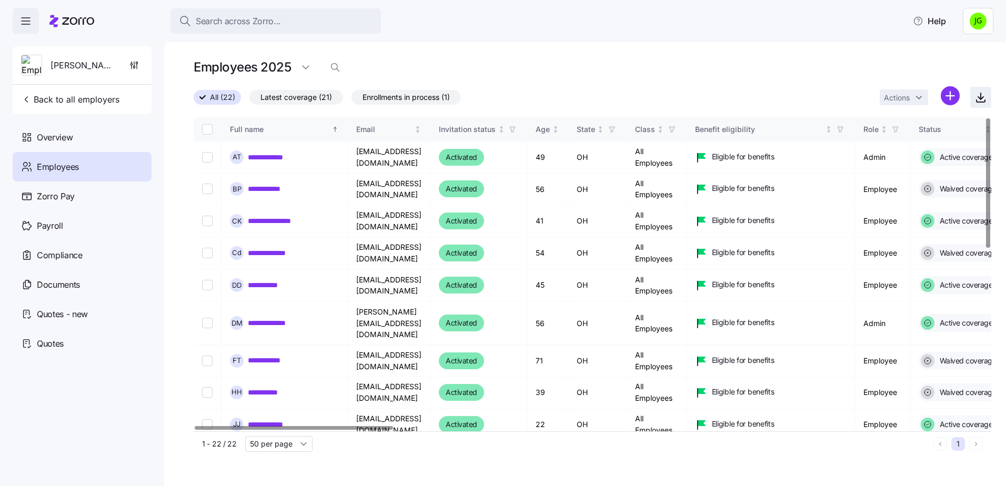
click at [986, 95] on icon "button" at bounding box center [981, 97] width 13 height 13
click at [40, 98] on span "Back to all employers" at bounding box center [70, 99] width 98 height 13
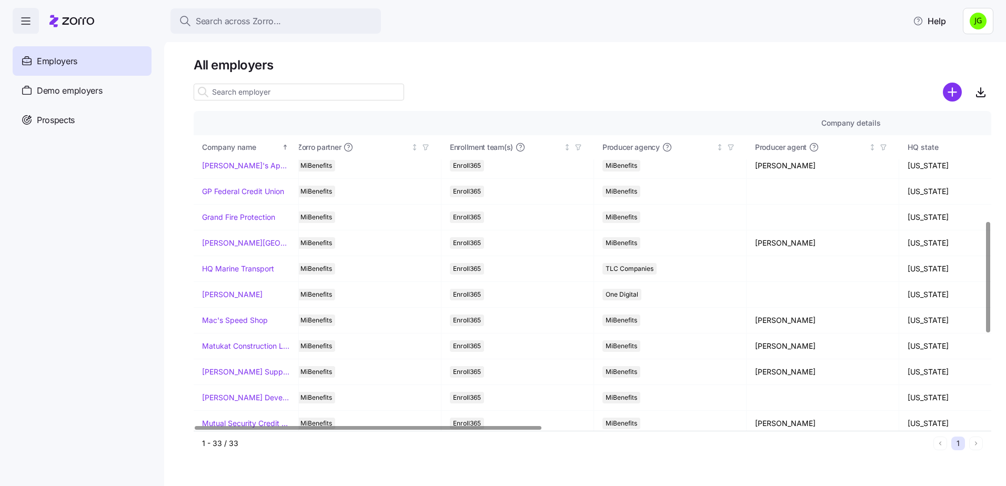
scroll to position [316, 0]
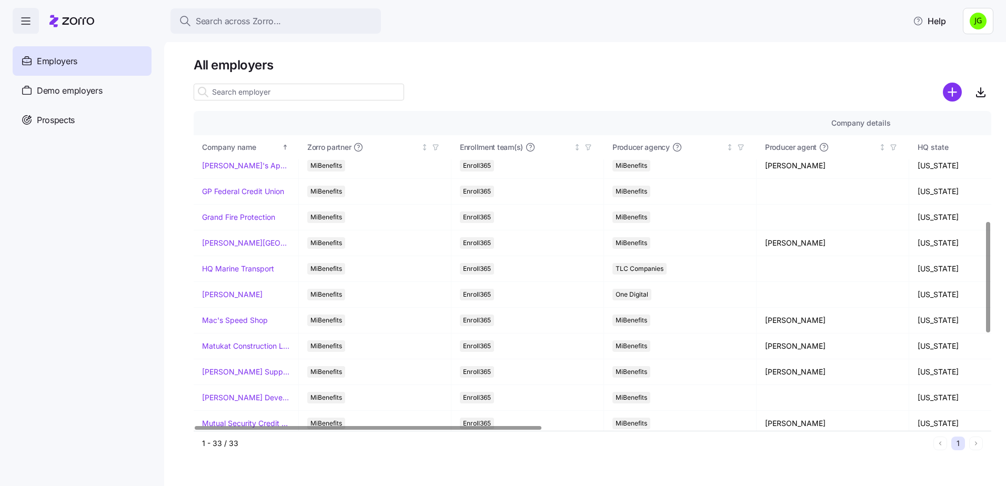
click at [260, 426] on div at bounding box center [368, 428] width 347 height 4
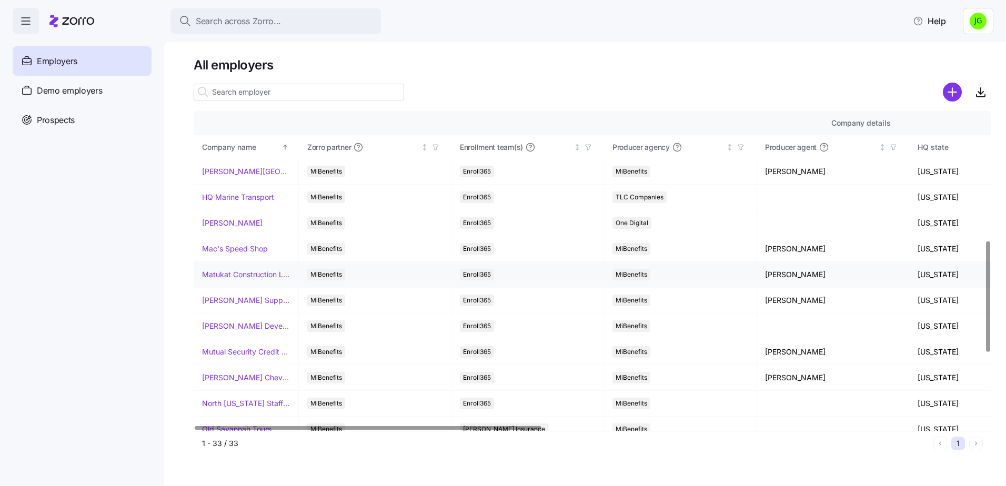
scroll to position [421, 0]
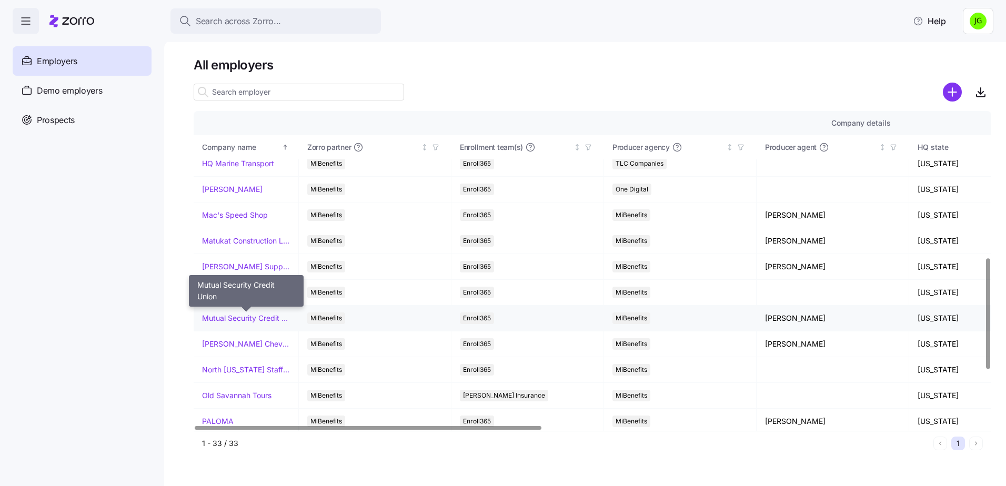
click at [239, 317] on link "Mutual Security Credit Union" at bounding box center [246, 318] width 88 height 11
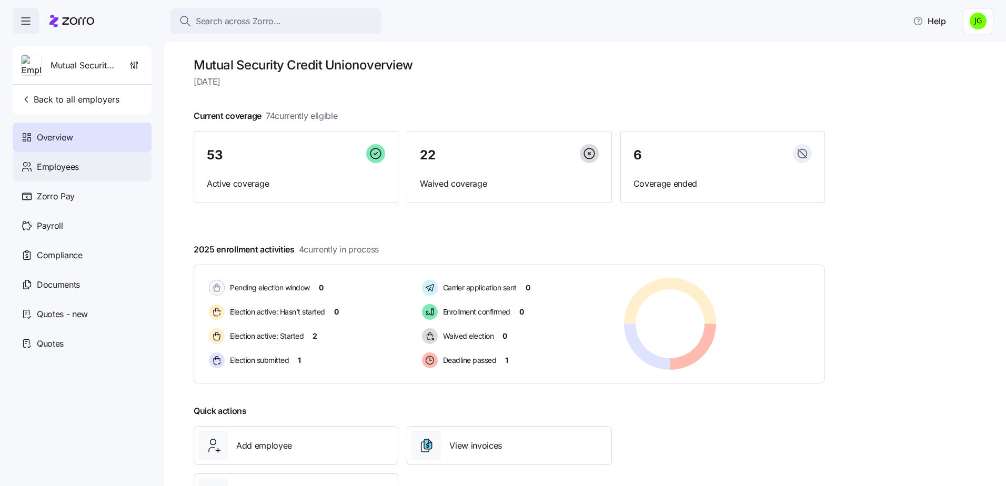
click at [83, 174] on div "Employees" at bounding box center [82, 166] width 139 height 29
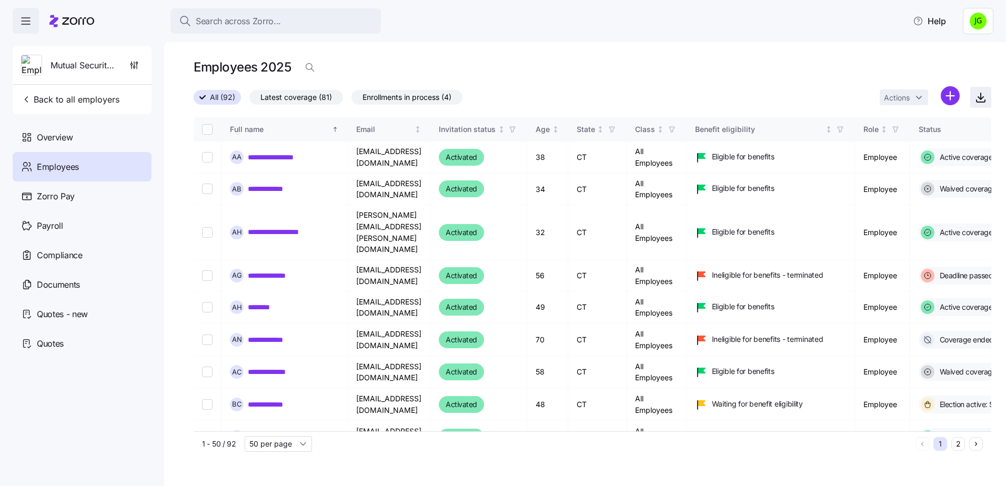
click at [977, 96] on icon "button" at bounding box center [981, 97] width 13 height 13
drag, startPoint x: 77, startPoint y: 94, endPoint x: 78, endPoint y: 99, distance: 5.9
click at [78, 94] on span "Back to all employers" at bounding box center [70, 99] width 98 height 13
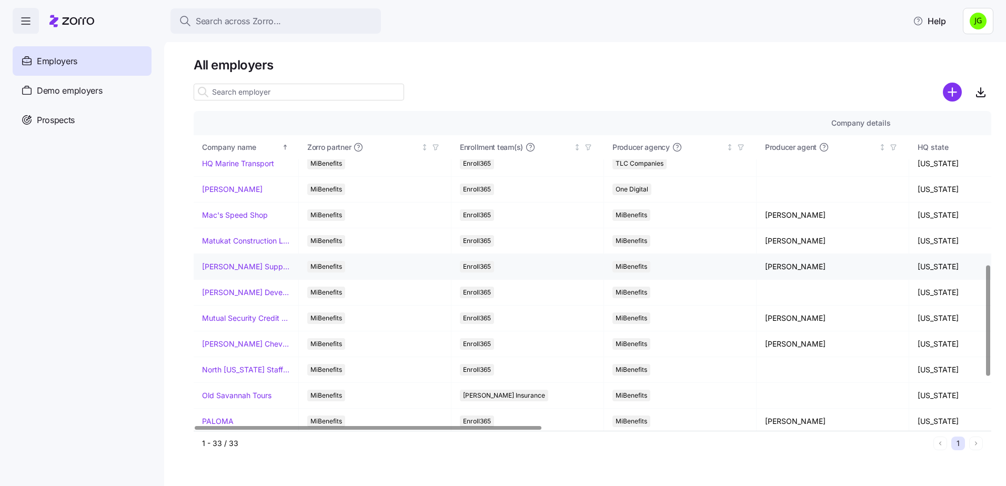
scroll to position [474, 0]
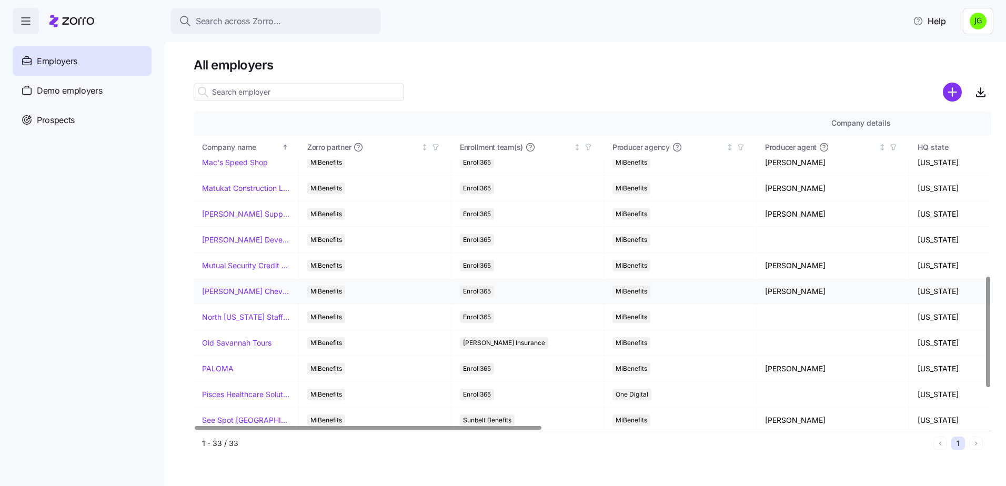
click at [245, 291] on link "[PERSON_NAME] Chevrolet" at bounding box center [246, 291] width 88 height 11
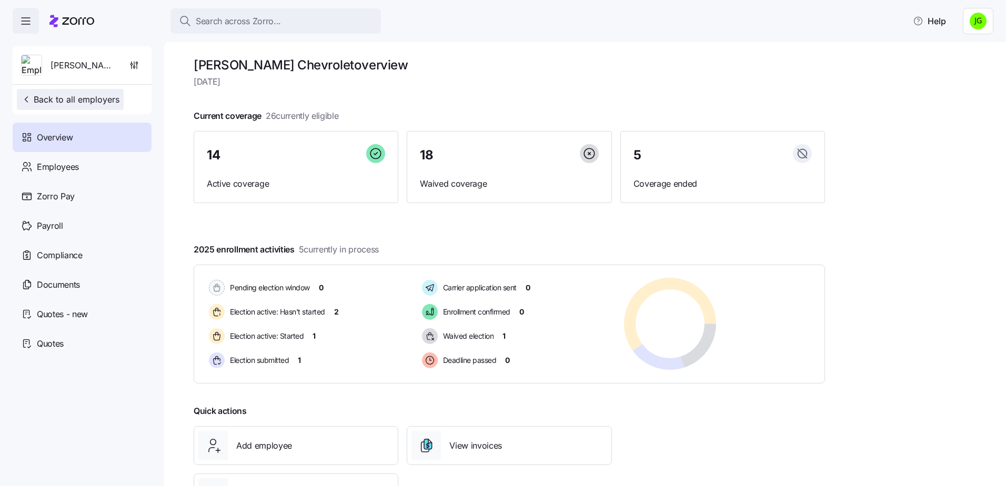
click at [65, 99] on span "Back to all employers" at bounding box center [70, 99] width 98 height 13
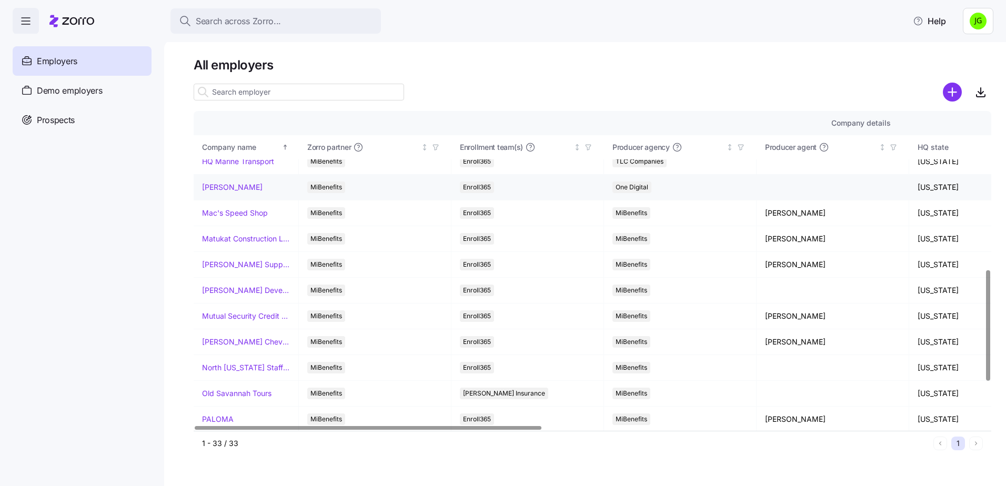
scroll to position [474, 0]
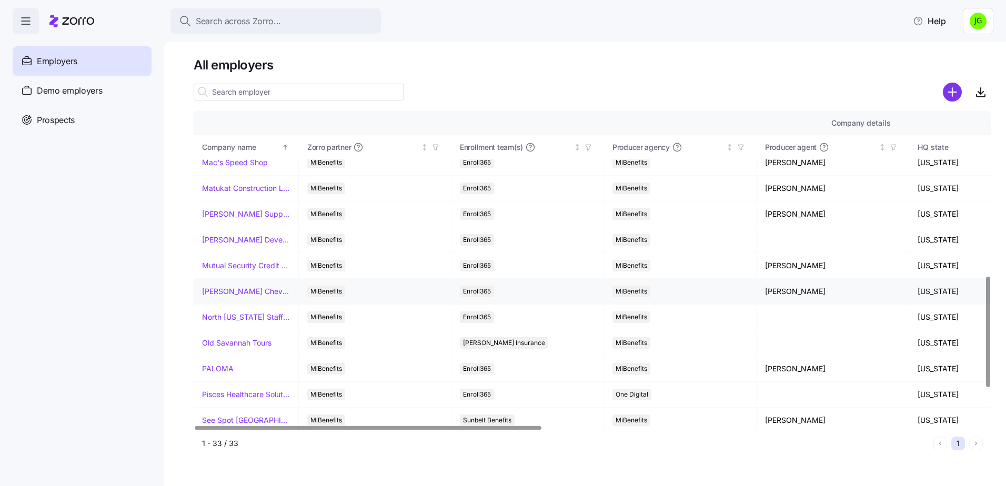
click at [235, 291] on link "[PERSON_NAME] Chevrolet" at bounding box center [246, 291] width 88 height 11
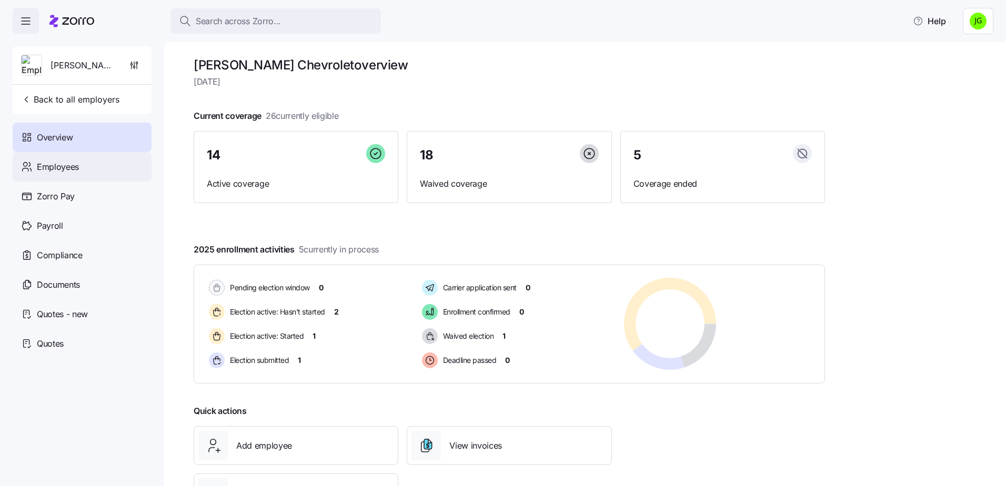
click at [81, 173] on div "Employees" at bounding box center [82, 166] width 139 height 29
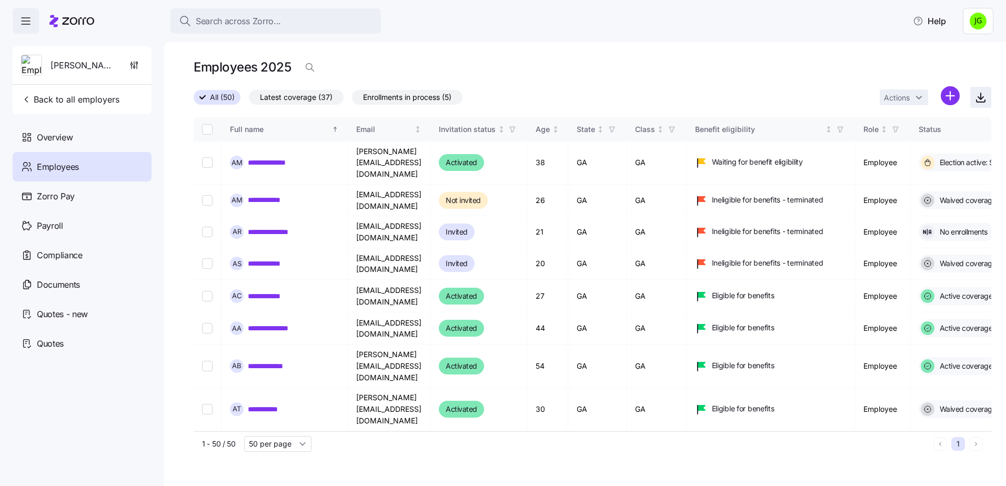
click at [981, 99] on icon "button" at bounding box center [981, 96] width 0 height 6
click at [93, 101] on span "Back to all employers" at bounding box center [70, 99] width 98 height 13
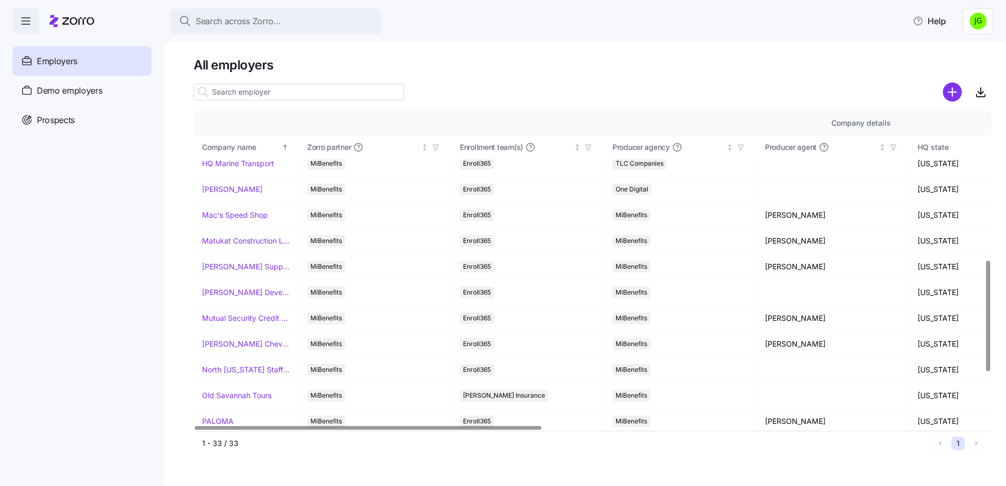
scroll to position [474, 0]
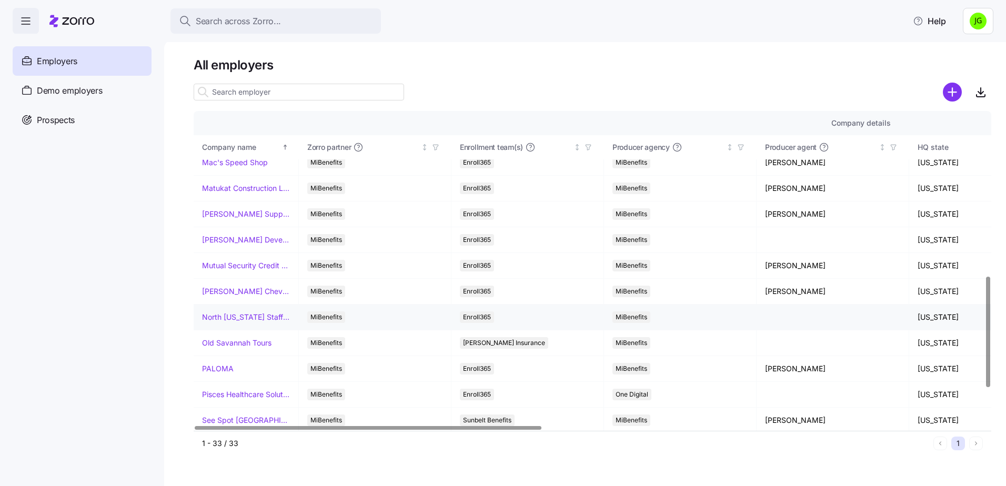
click at [233, 316] on link "North [US_STATE] Staffing" at bounding box center [246, 317] width 88 height 11
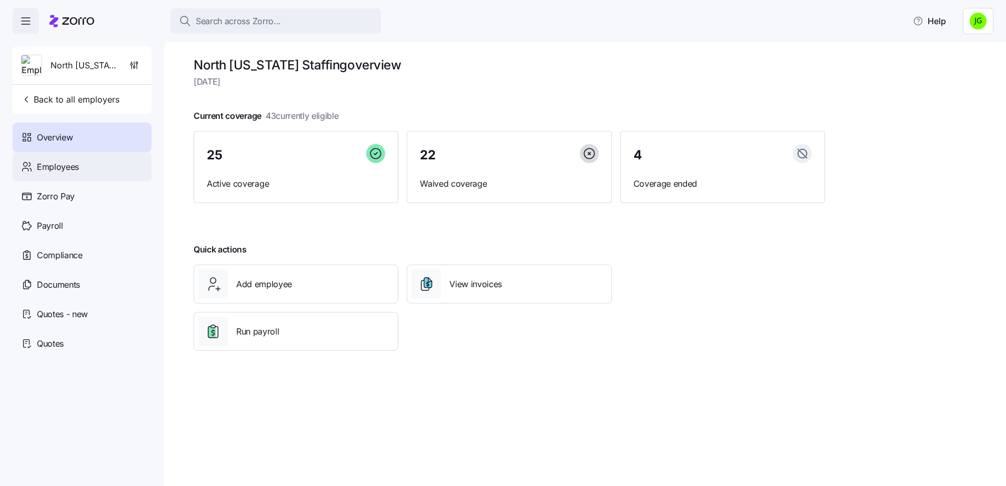
click at [74, 158] on div "Employees" at bounding box center [82, 166] width 139 height 29
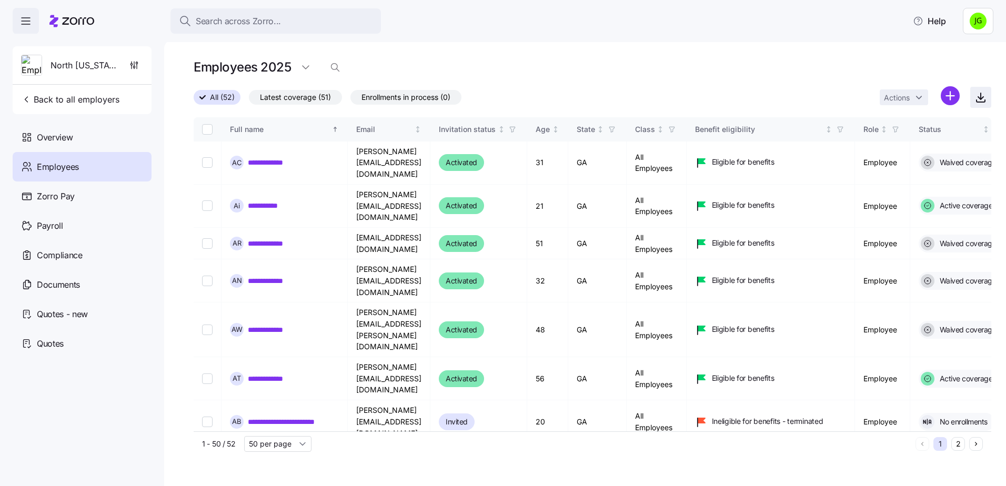
click at [979, 97] on icon "button" at bounding box center [981, 97] width 13 height 13
click at [68, 95] on span "Back to all employers" at bounding box center [70, 99] width 98 height 13
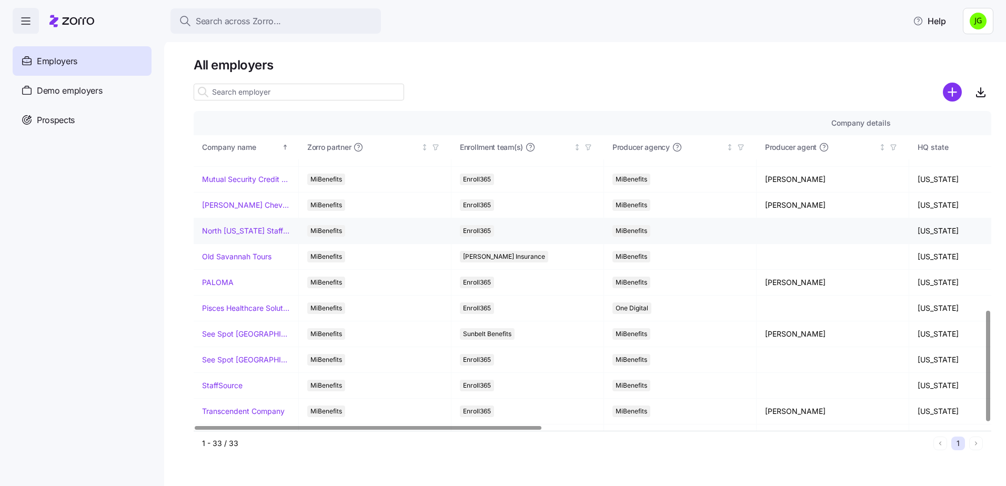
scroll to position [579, 0]
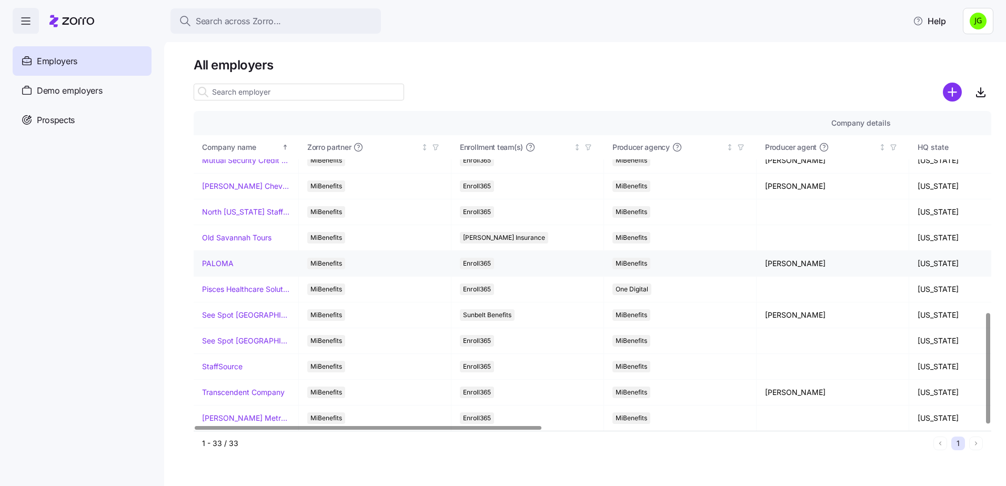
click at [222, 262] on link "PALOMA" at bounding box center [218, 263] width 32 height 11
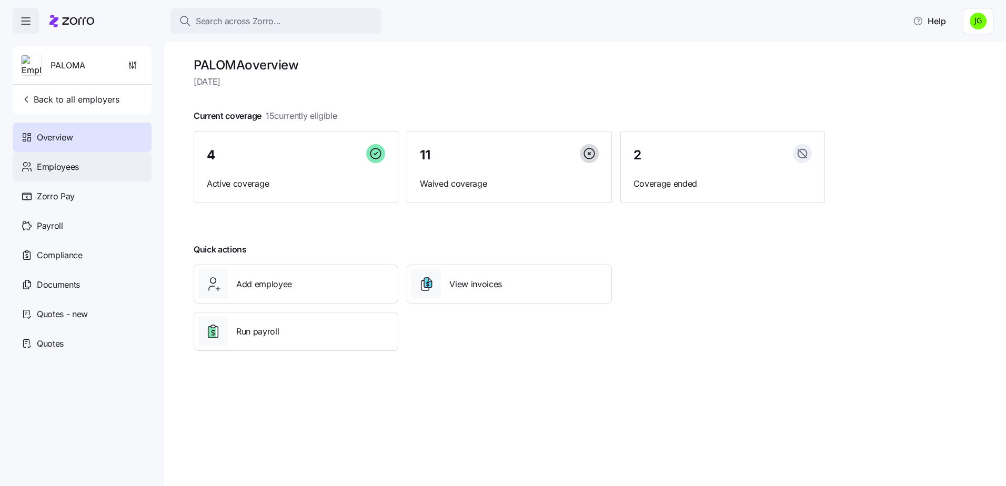
click at [74, 166] on span "Employees" at bounding box center [58, 167] width 42 height 13
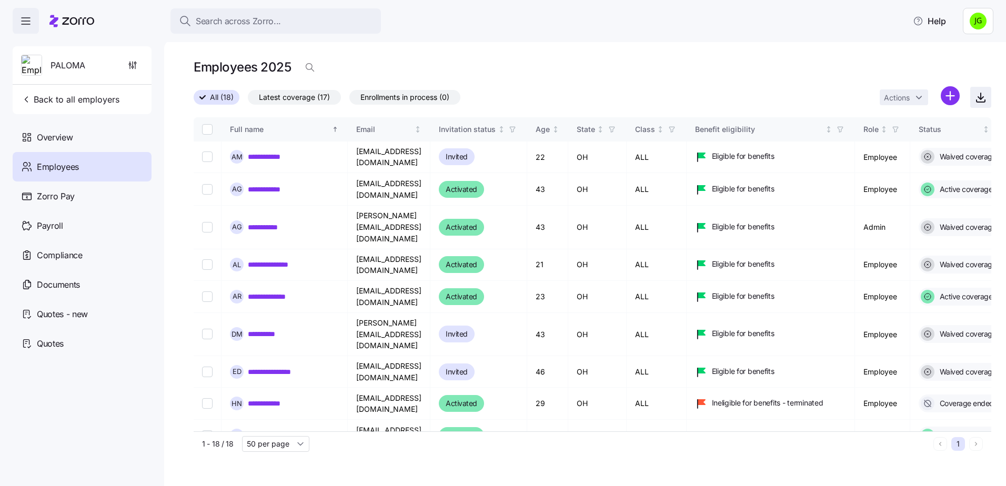
click at [976, 98] on icon "button" at bounding box center [981, 97] width 13 height 13
drag, startPoint x: 49, startPoint y: 102, endPoint x: 48, endPoint y: 109, distance: 7.0
click at [49, 102] on span "Back to all employers" at bounding box center [70, 99] width 98 height 13
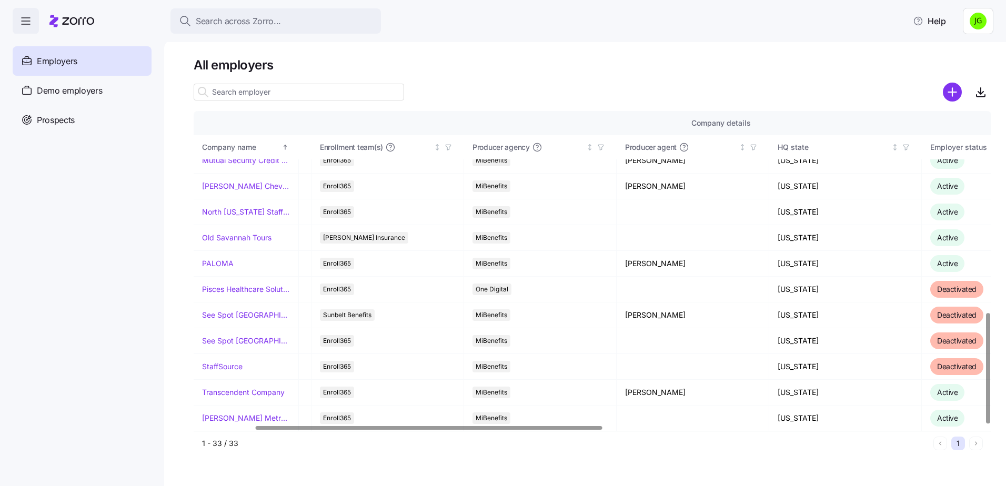
scroll to position [579, 138]
click at [449, 428] on div at bounding box center [428, 428] width 347 height 4
click at [235, 391] on link "Transcendent Company" at bounding box center [243, 392] width 83 height 11
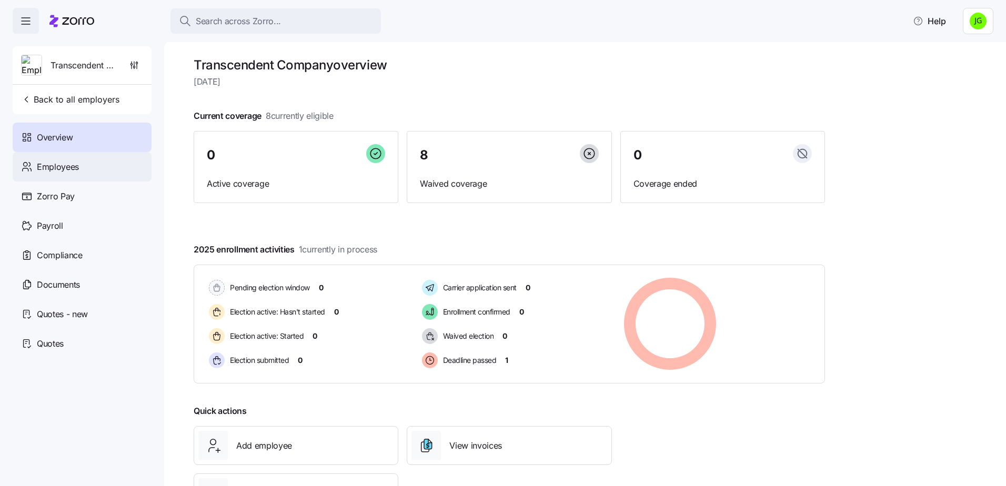
click at [75, 167] on span "Employees" at bounding box center [58, 167] width 42 height 13
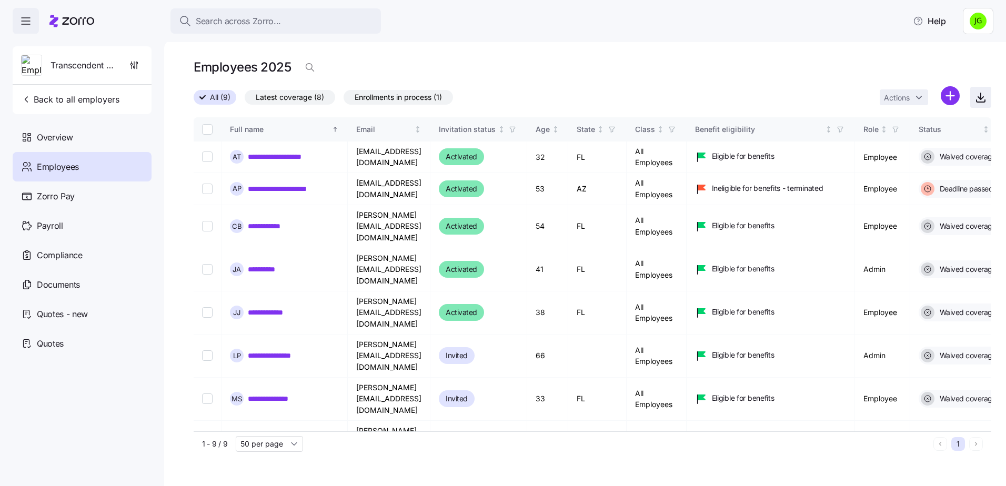
click at [981, 97] on icon "button" at bounding box center [981, 96] width 0 height 6
click at [81, 98] on span "Back to all employers" at bounding box center [70, 99] width 98 height 13
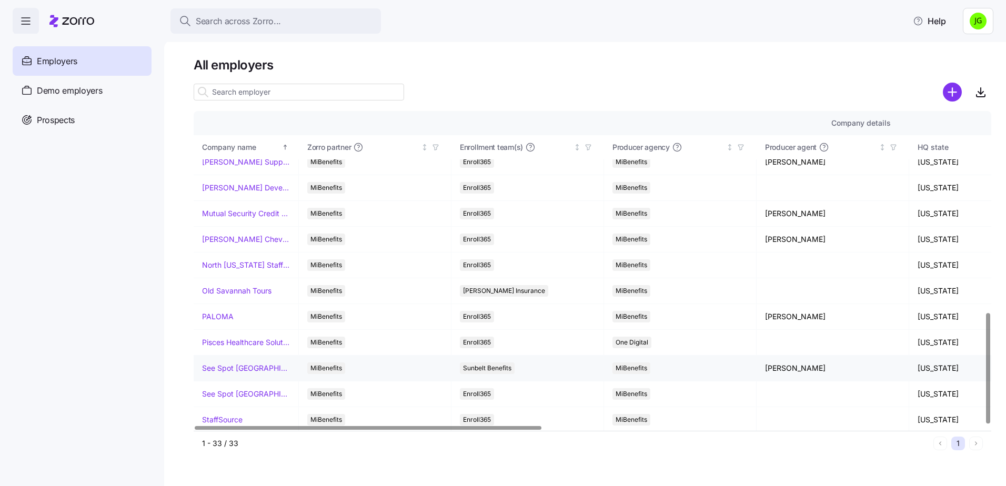
scroll to position [579, 0]
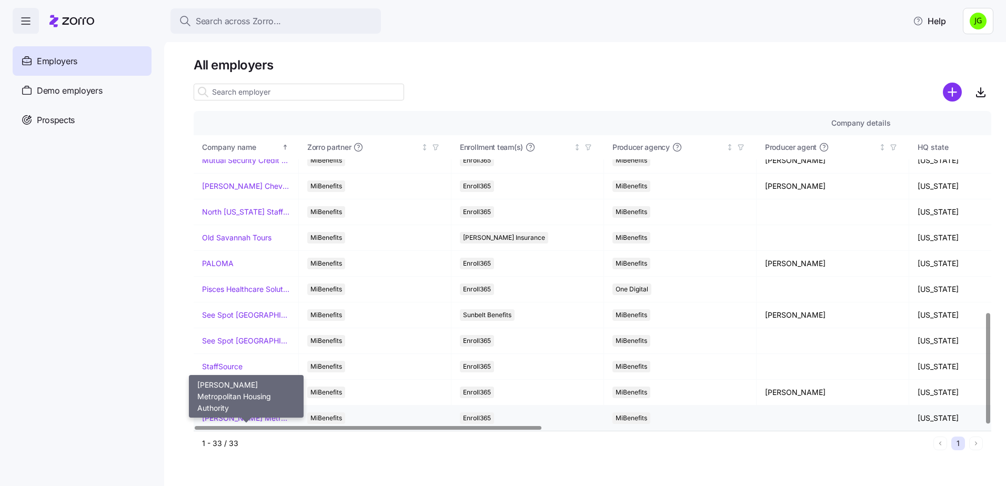
click at [244, 418] on link "[PERSON_NAME] Metropolitan Housing Authority" at bounding box center [246, 418] width 88 height 11
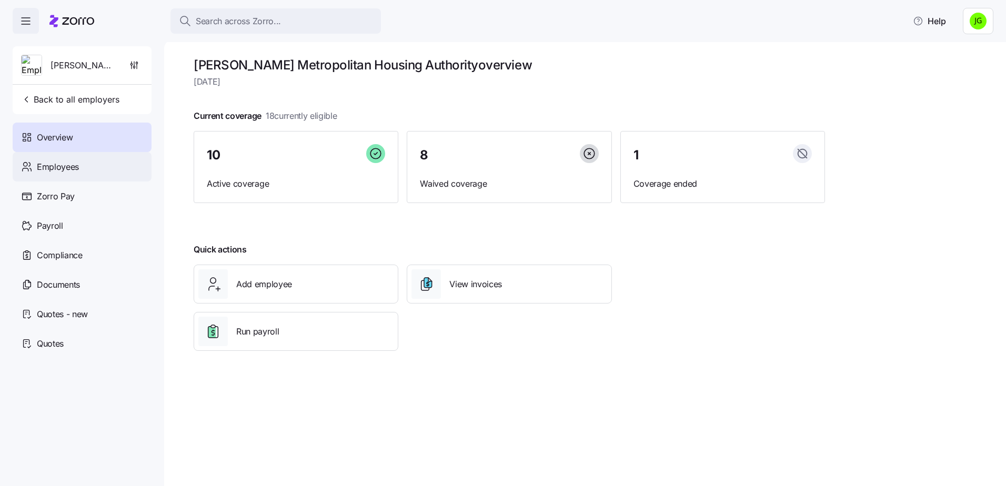
click at [76, 168] on span "Employees" at bounding box center [58, 167] width 42 height 13
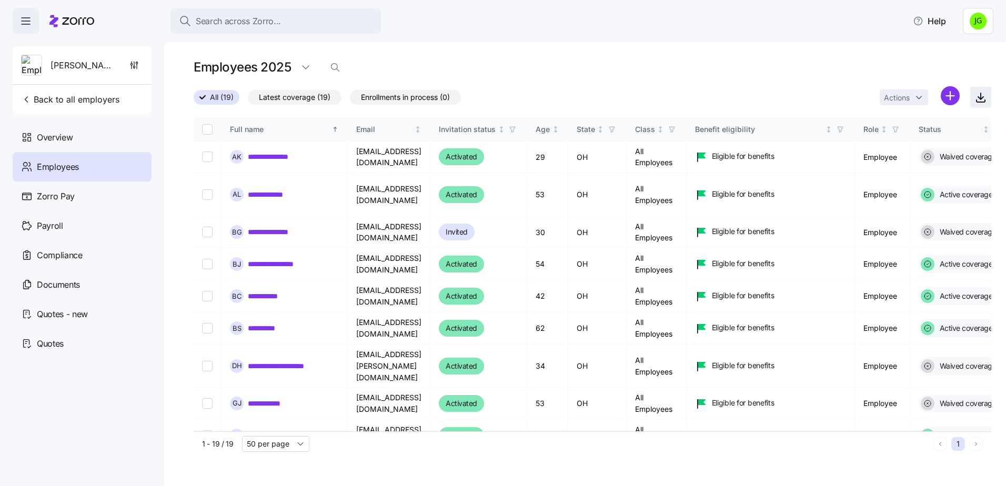
click at [977, 96] on icon "button" at bounding box center [981, 97] width 13 height 13
click at [654, 91] on div "All (19) Latest coverage (19) Enrollments in process (0) Actions" at bounding box center [593, 97] width 798 height 23
